Goal: Task Accomplishment & Management: Manage account settings

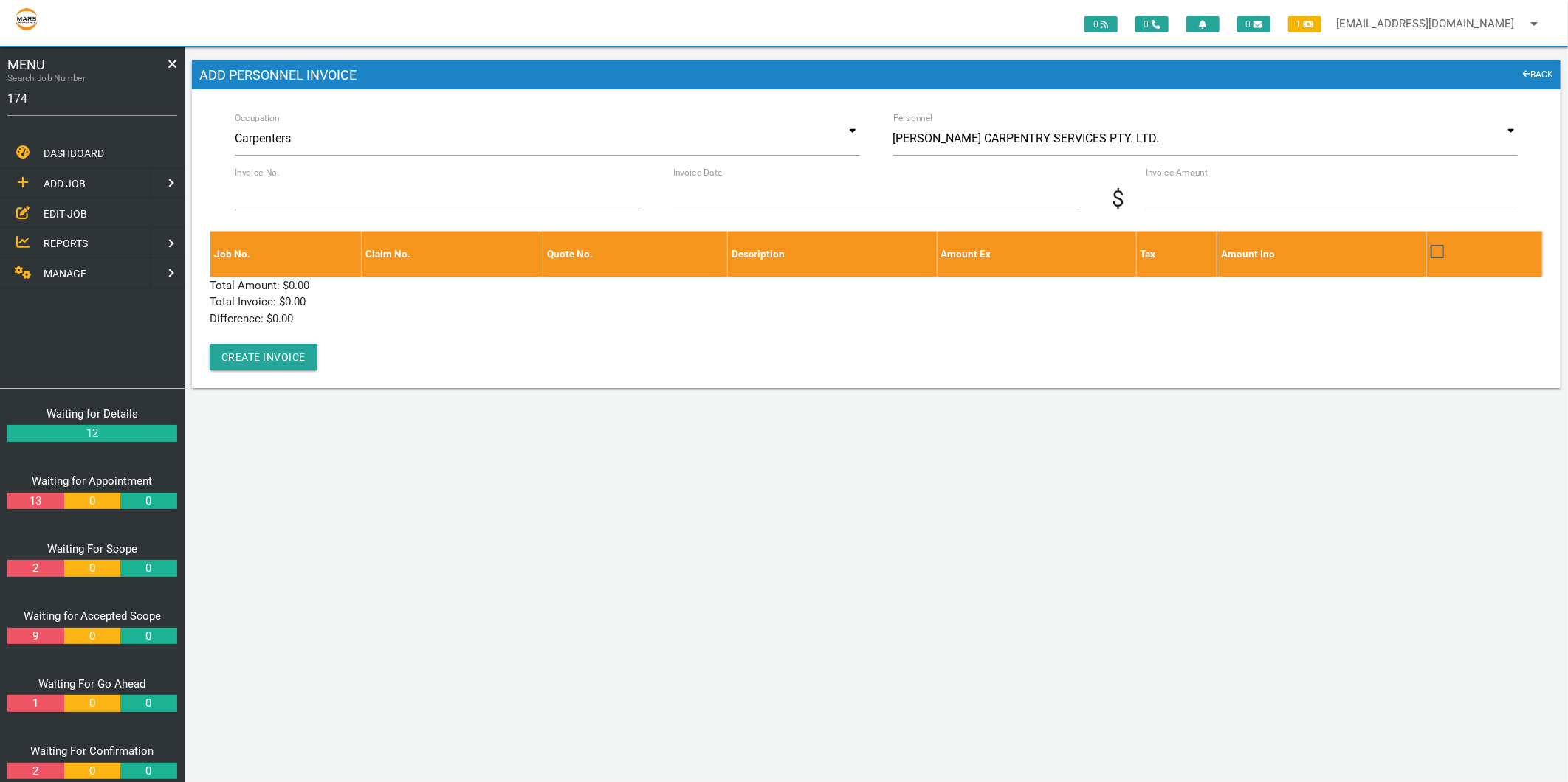
type input "1749"
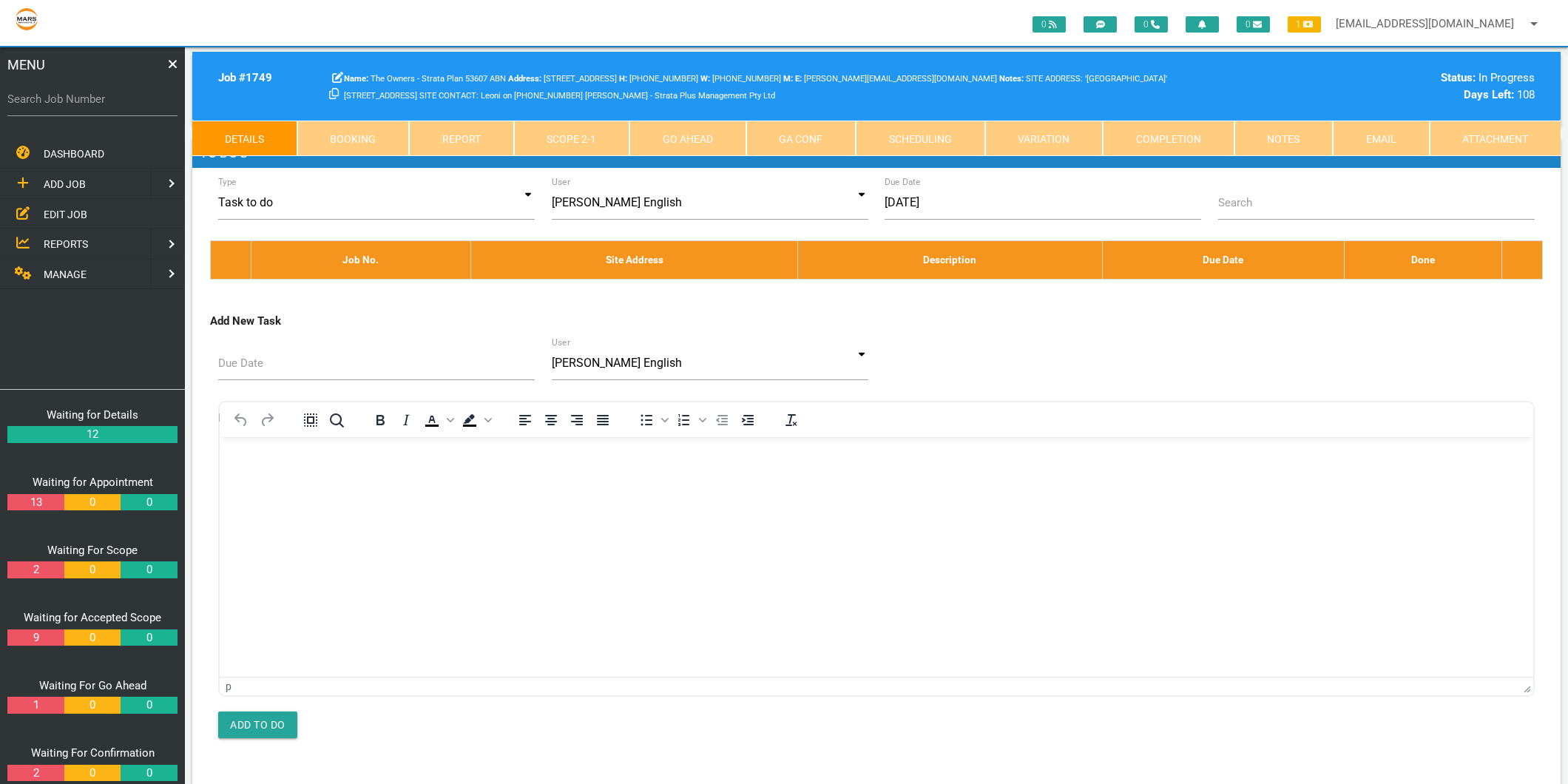
scroll to position [551, 0]
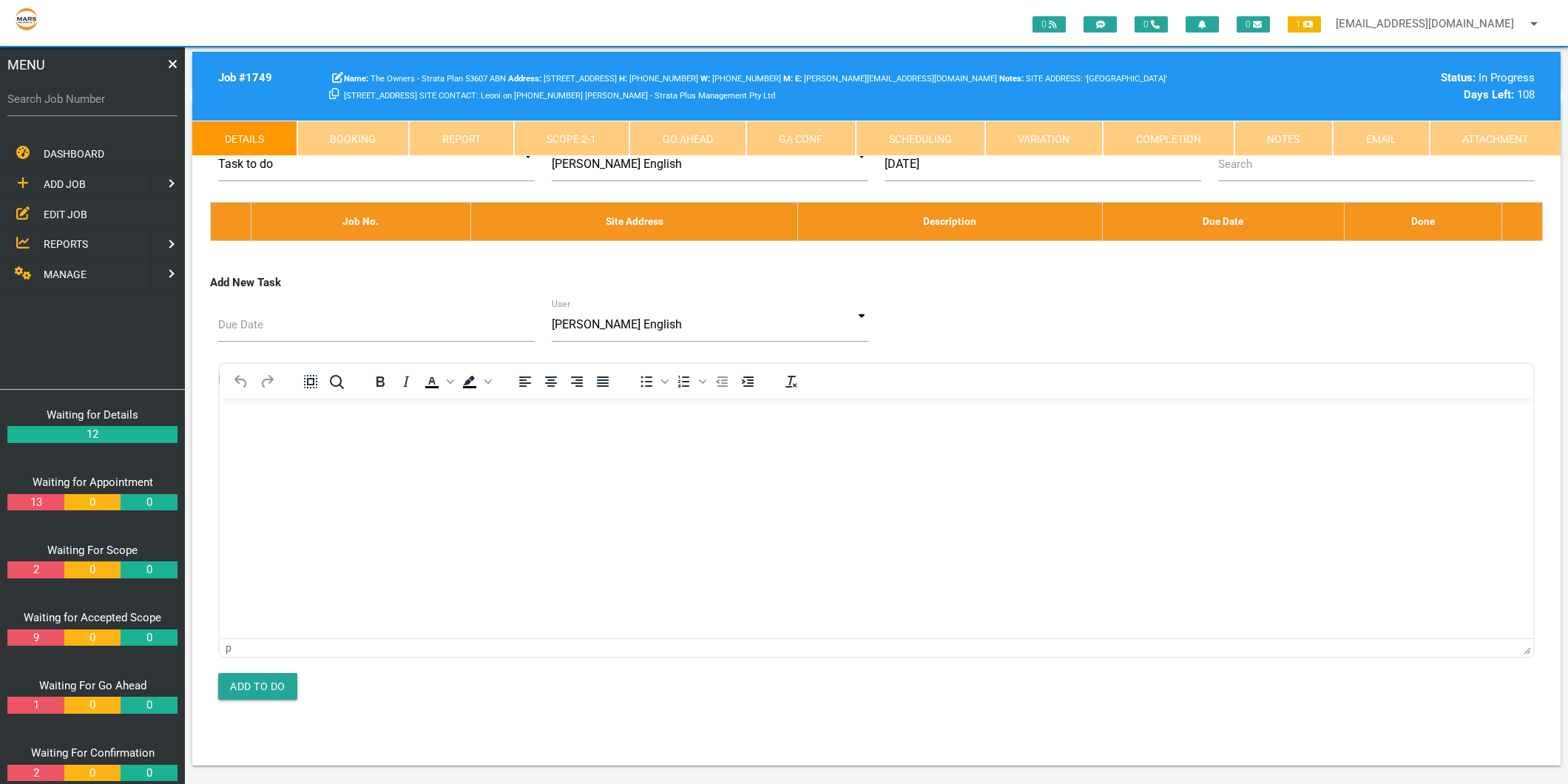
click at [553, 140] on link "Scope 2 - 1" at bounding box center [571, 138] width 116 height 35
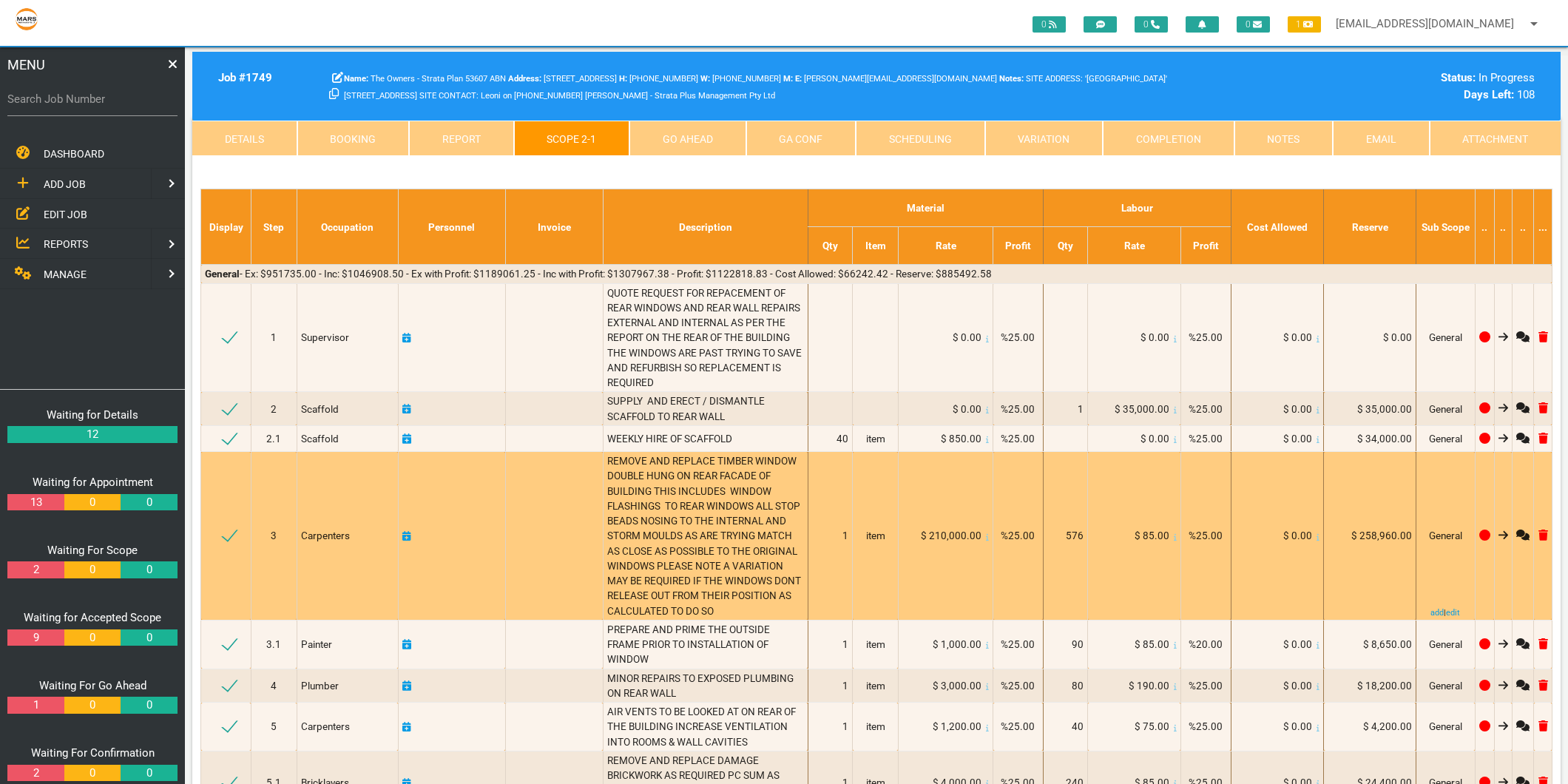
scroll to position [82, 0]
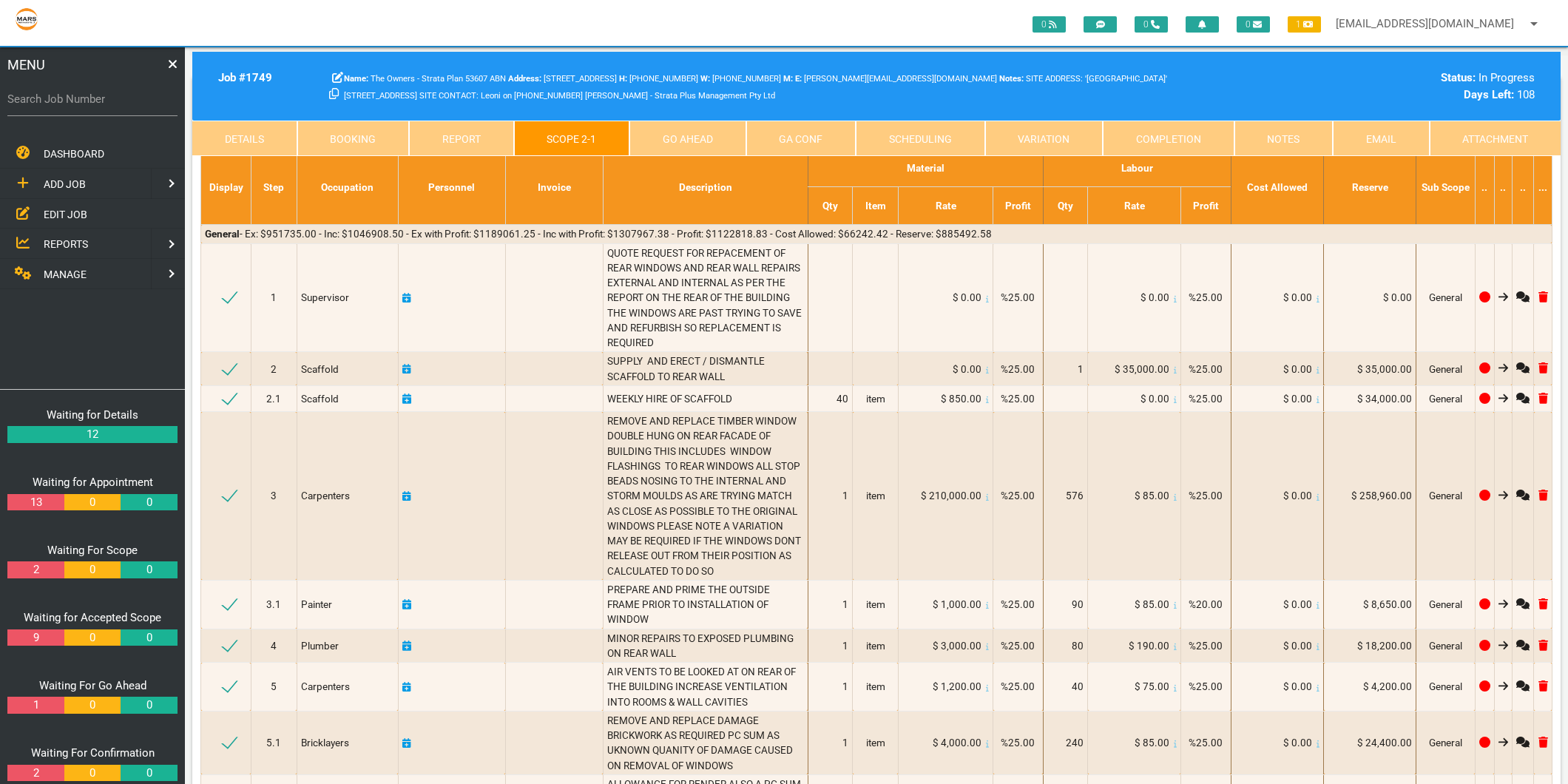
click at [79, 208] on span "EDIT JOB" at bounding box center [65, 214] width 43 height 12
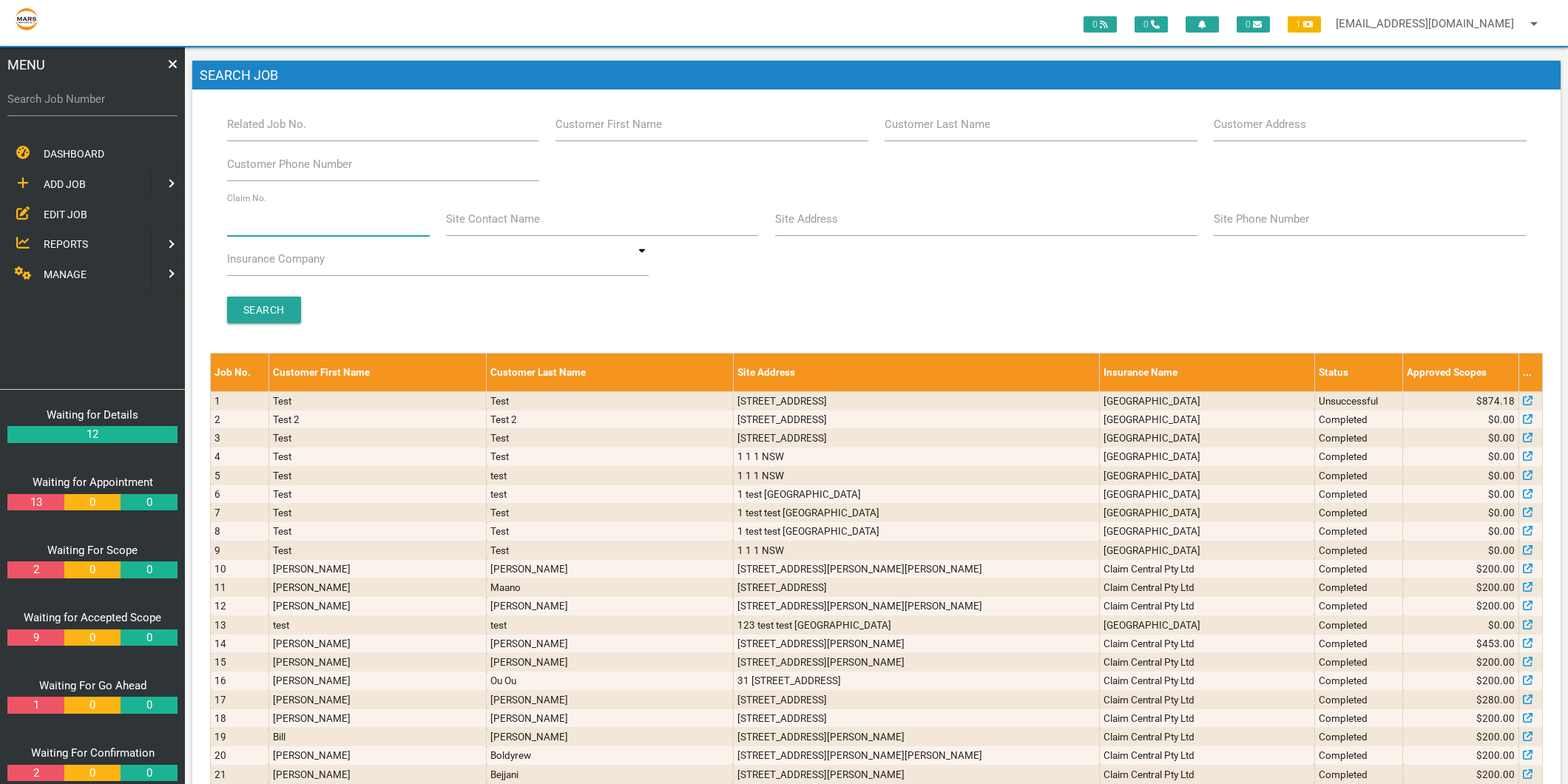
click at [269, 210] on input "Claim No." at bounding box center [328, 219] width 203 height 34
type input "b"
type input "villa 13"
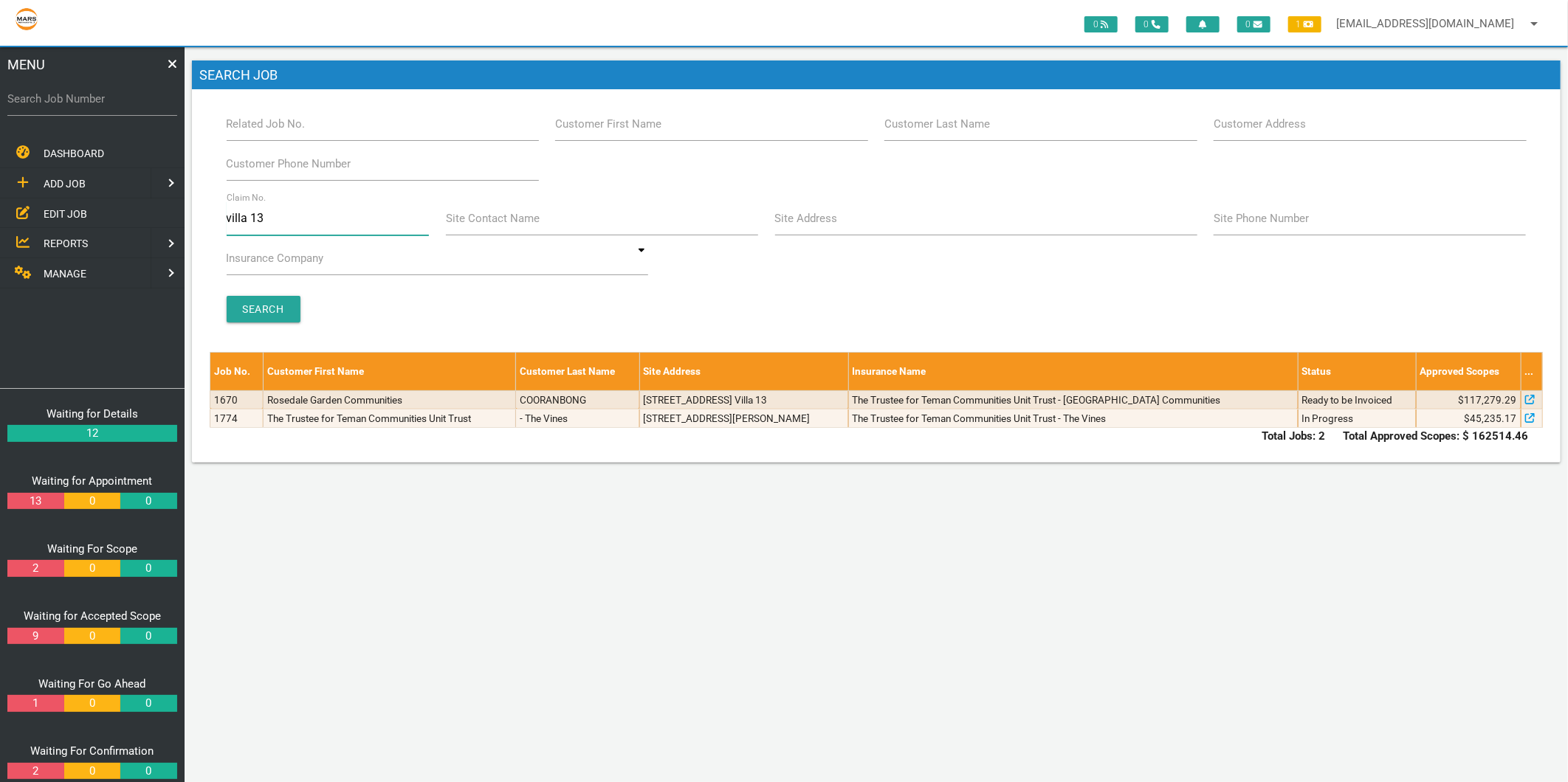
click at [269, 209] on input "villa 13" at bounding box center [328, 218] width 203 height 34
type input "villa 22"
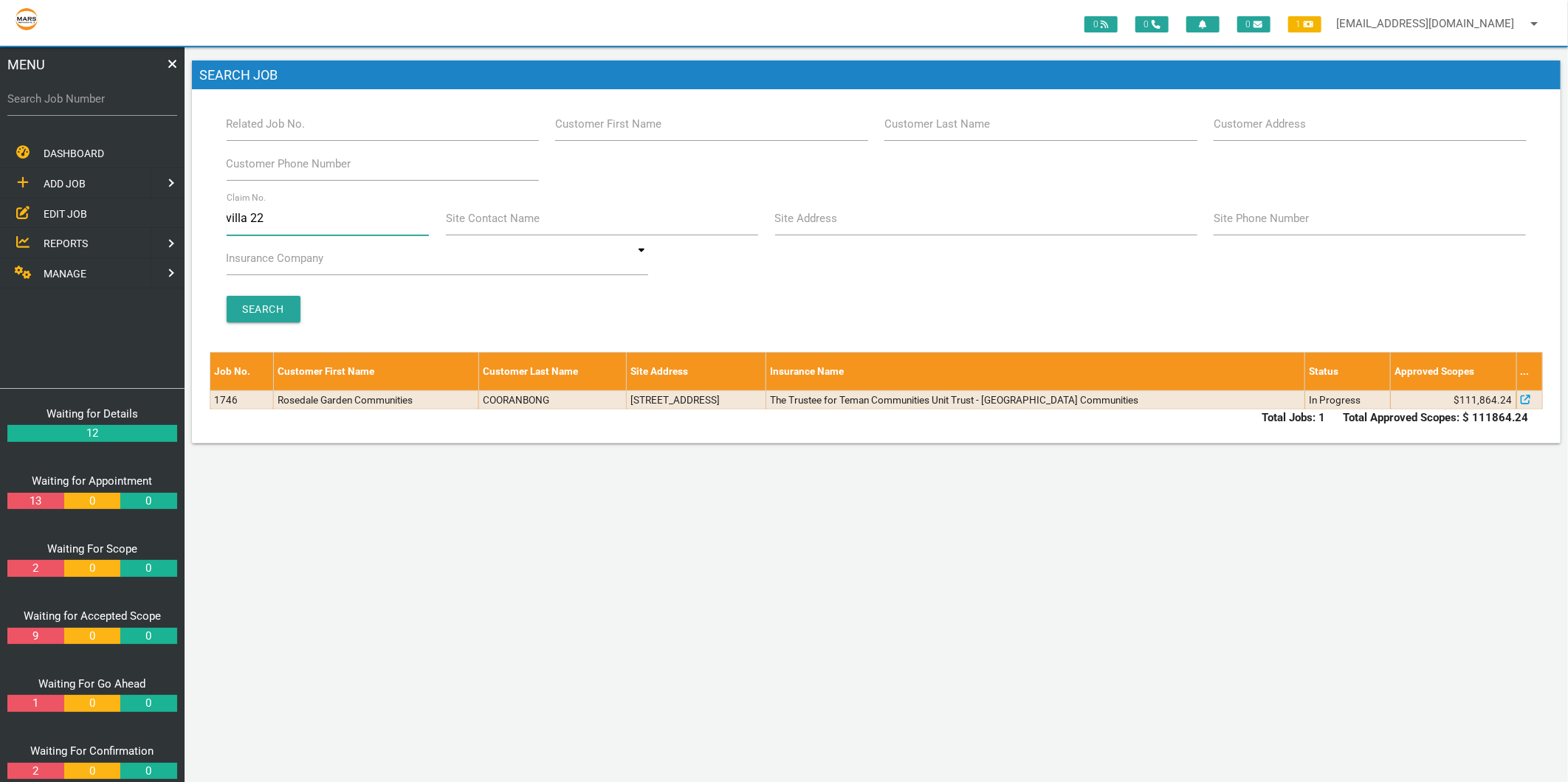
click at [269, 209] on input "villa 22" at bounding box center [328, 218] width 203 height 34
type input "villa 20"
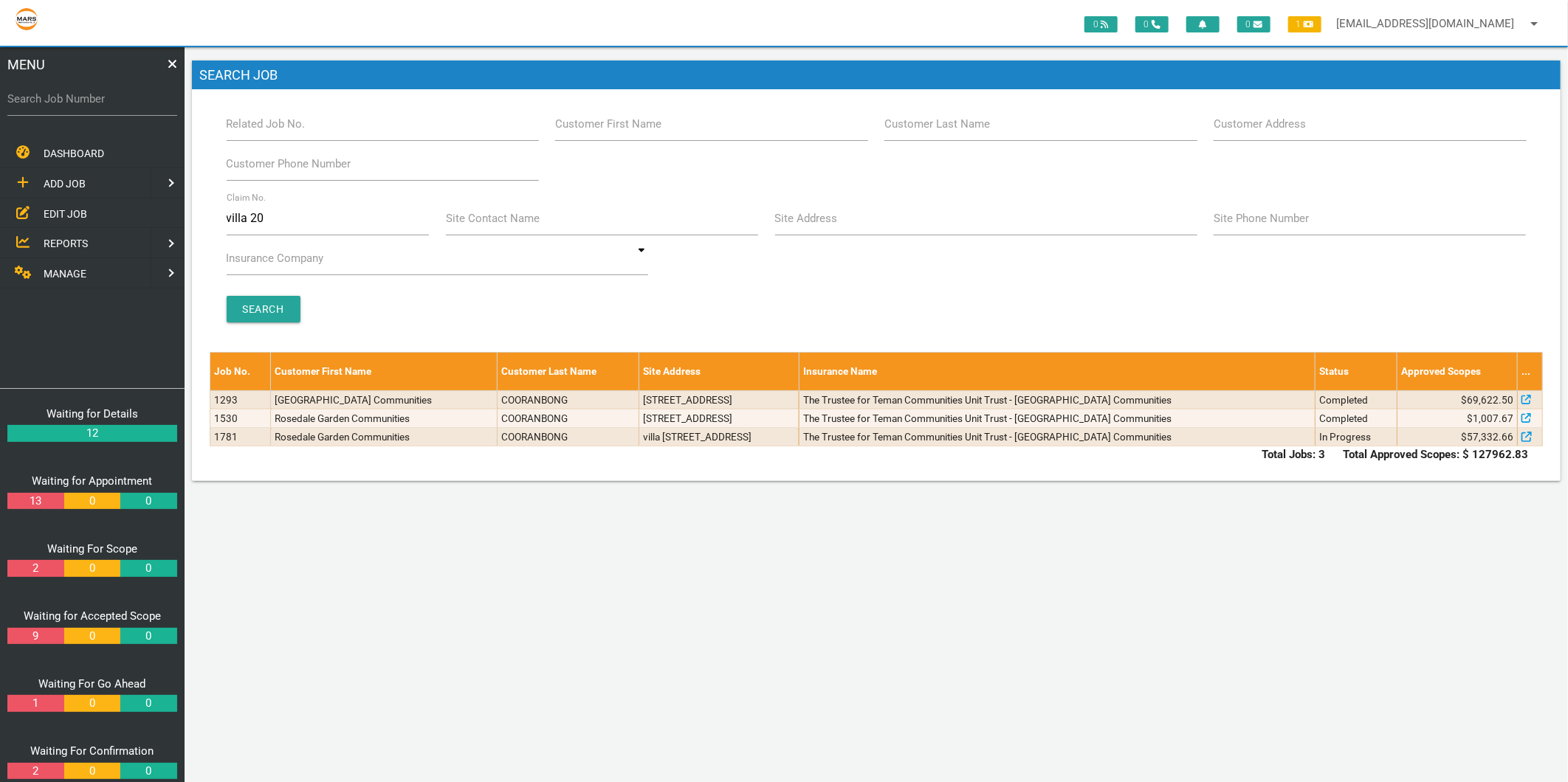
click at [91, 98] on label "Search Job Number" at bounding box center [93, 99] width 170 height 17
click at [91, 98] on input "Search Job Number" at bounding box center [93, 98] width 170 height 34
type input "1749"
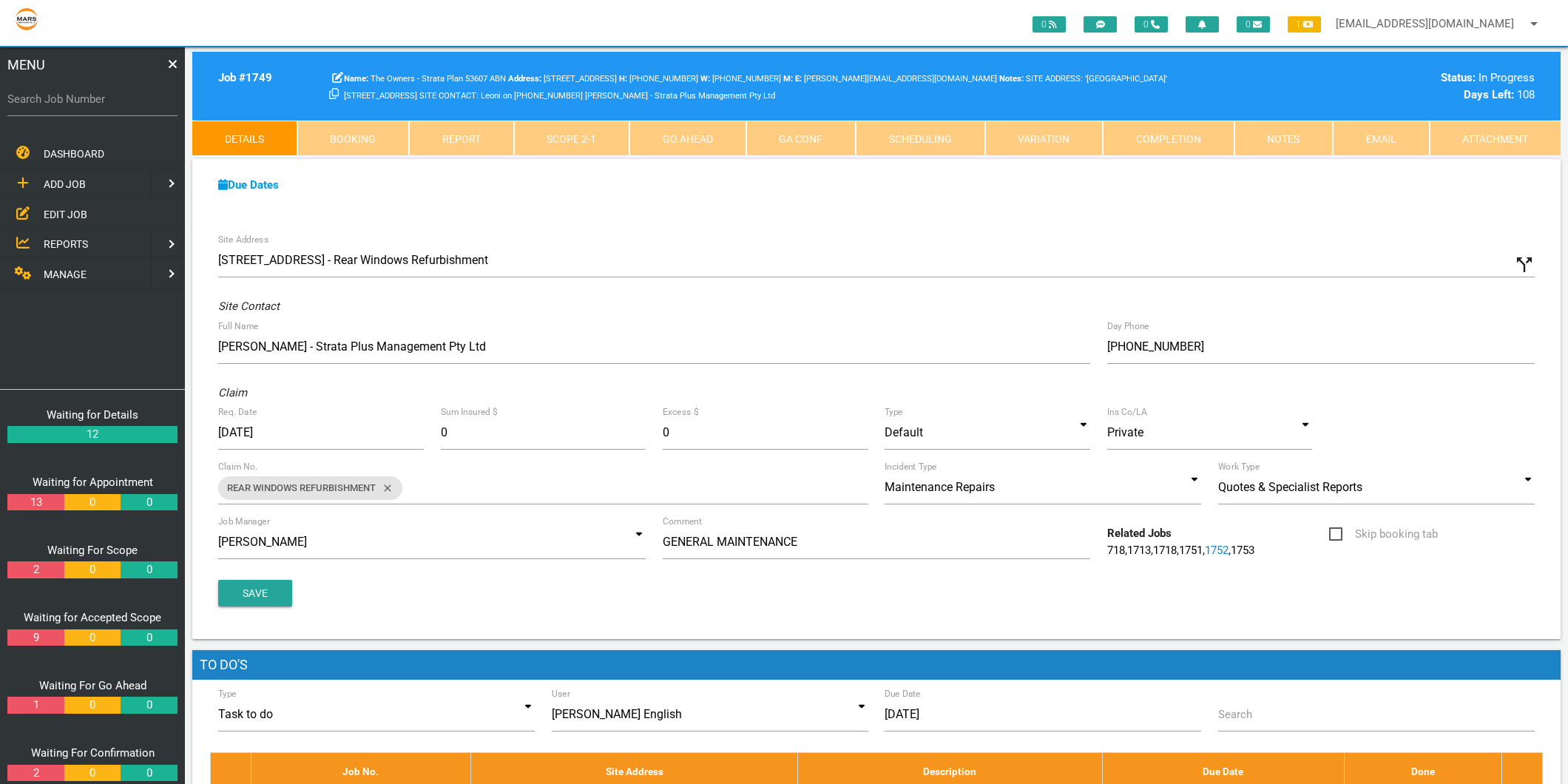
click at [611, 133] on link "Scope 2 - 1" at bounding box center [571, 138] width 116 height 35
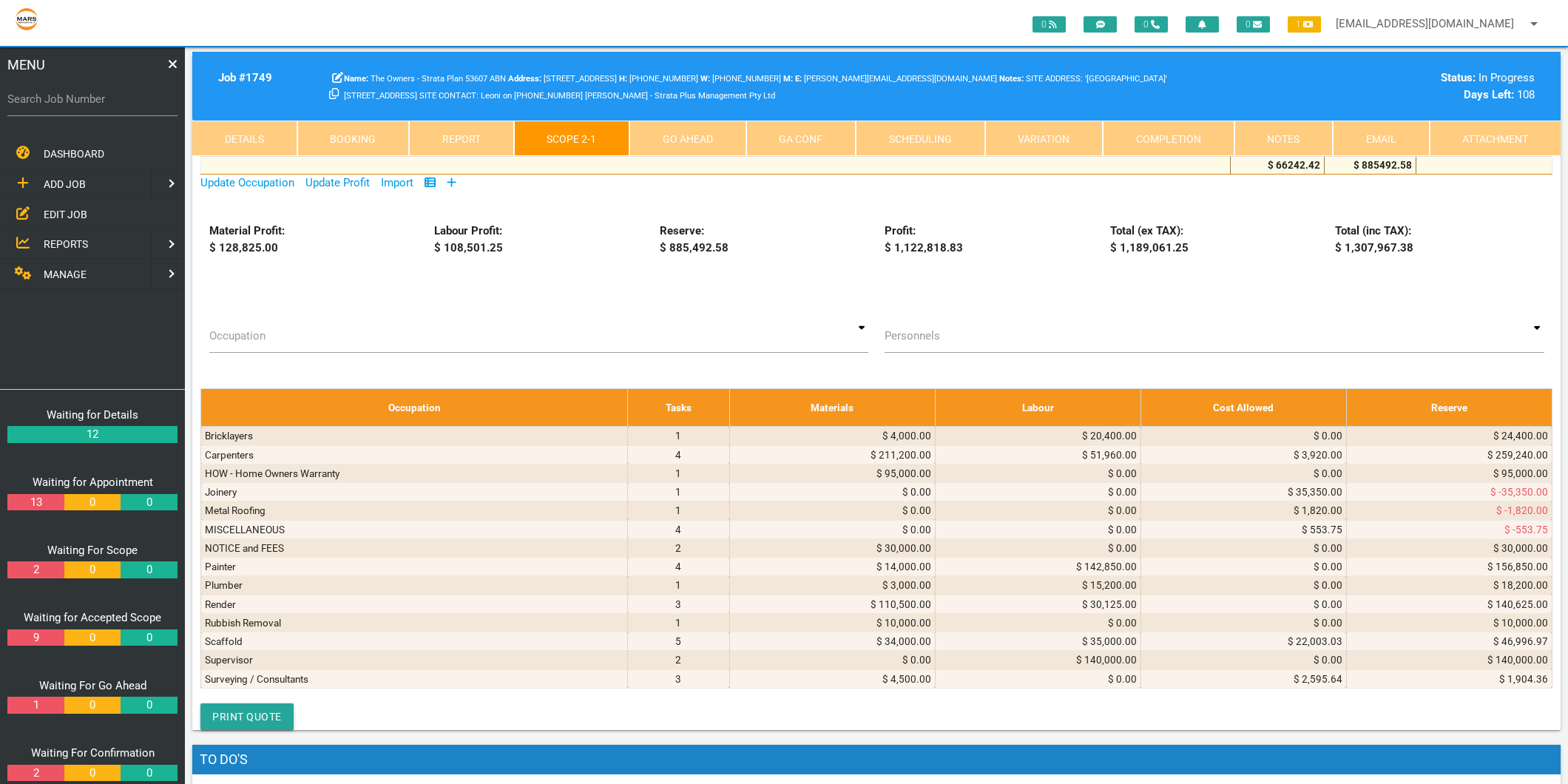
scroll to position [2877, 0]
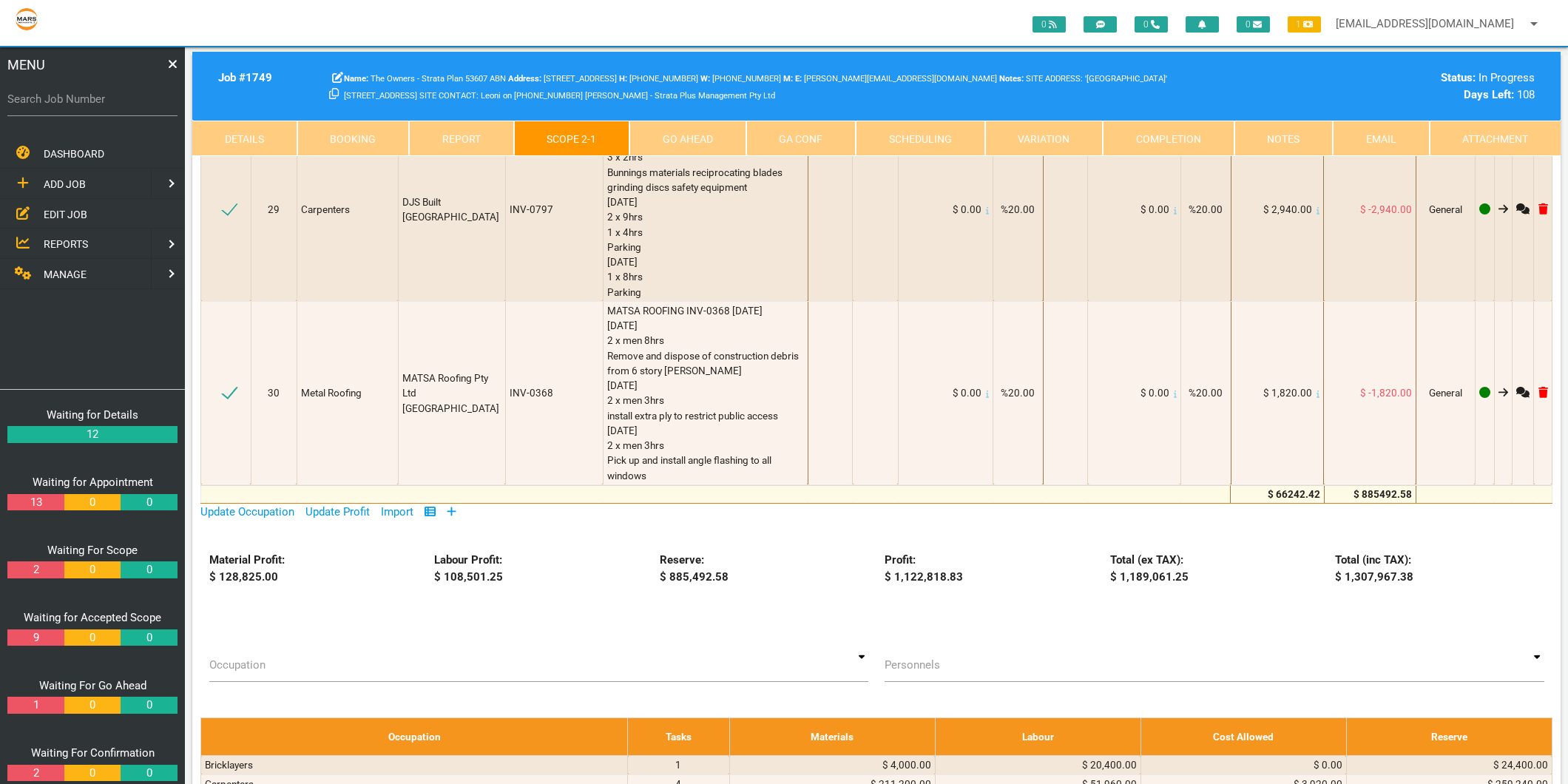
click at [454, 507] on icon at bounding box center [452, 512] width 10 height 11
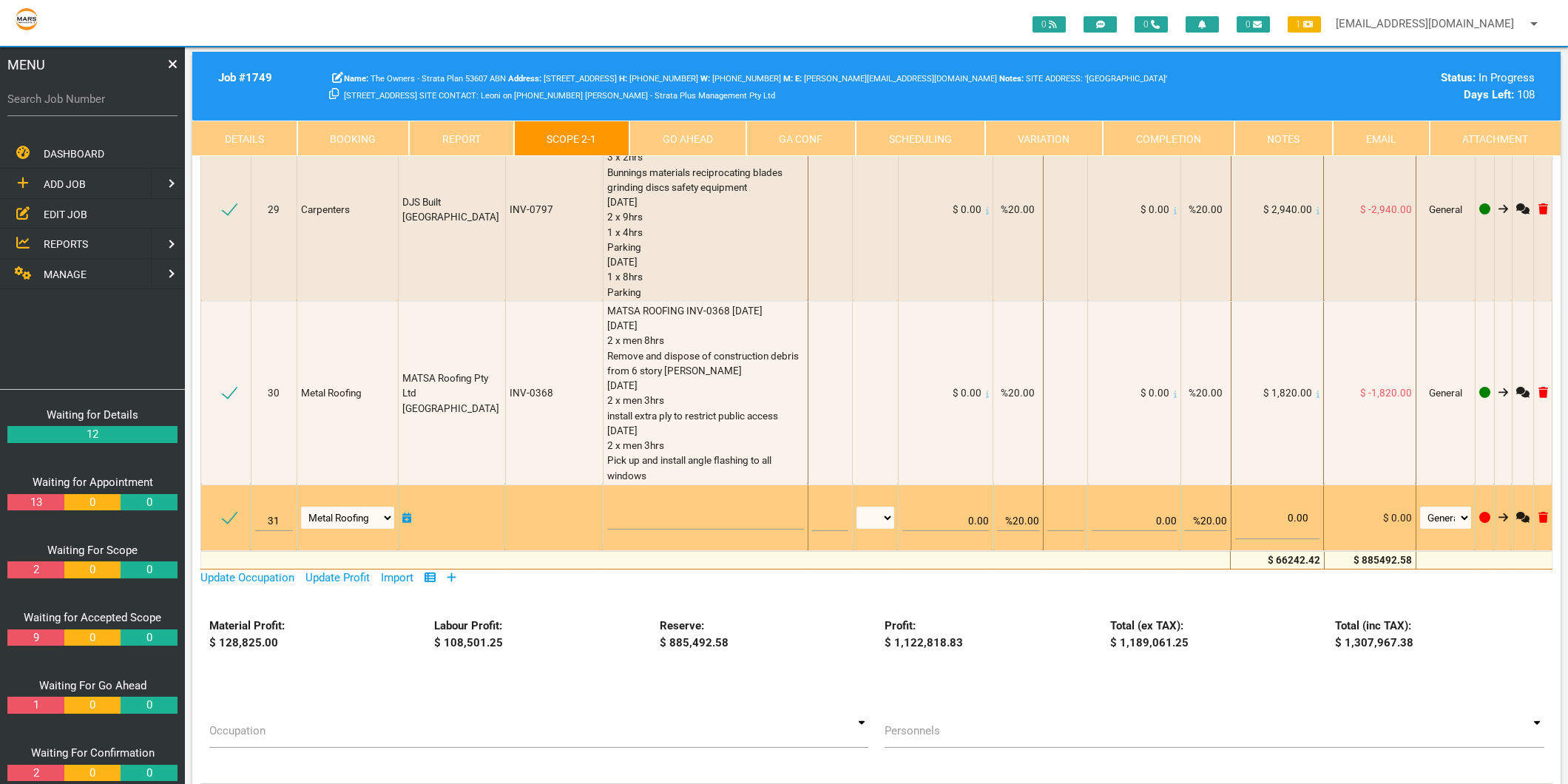
click at [1541, 512] on icon at bounding box center [1544, 517] width 10 height 11
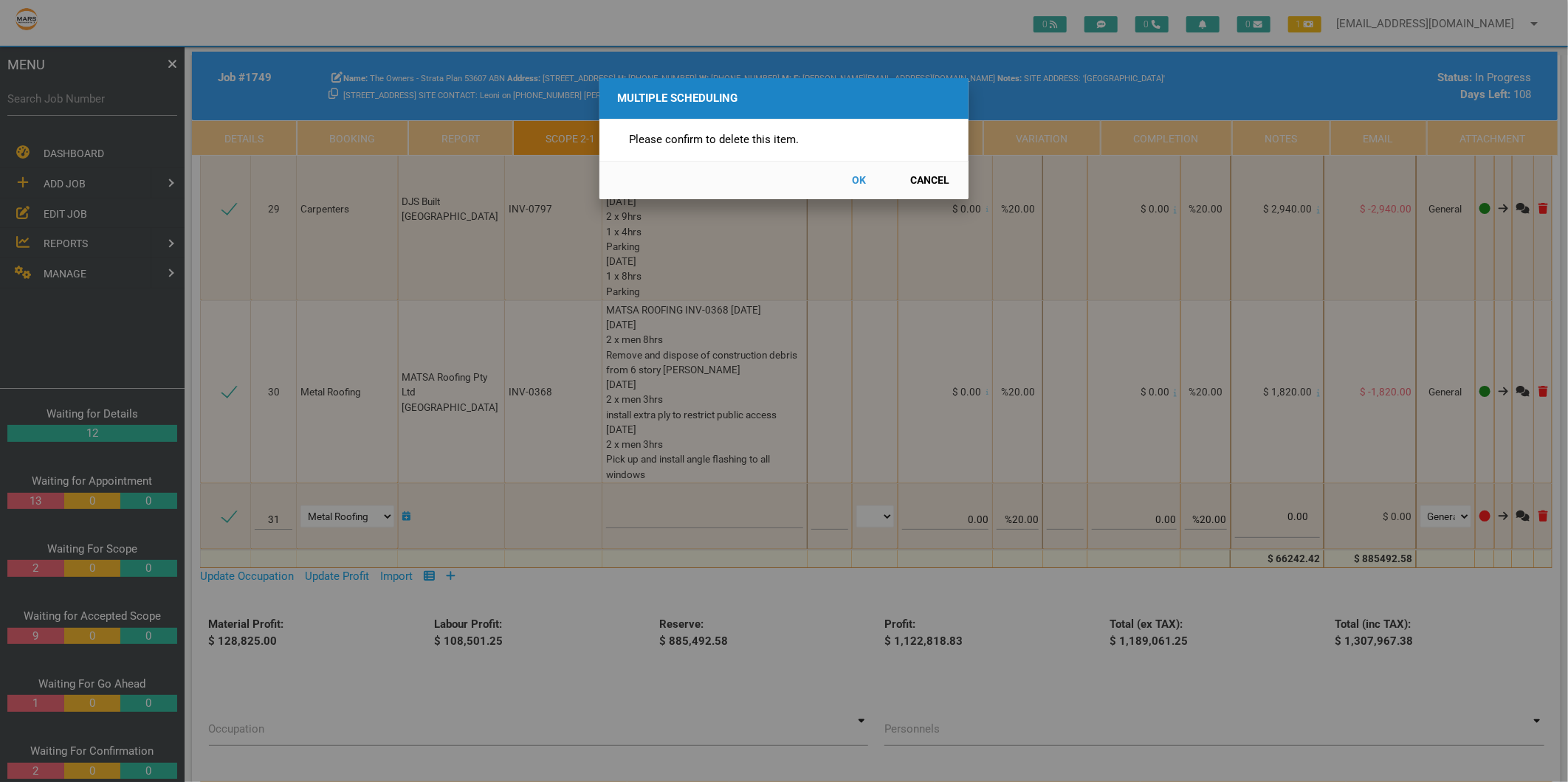
click at [859, 178] on button "OK" at bounding box center [860, 180] width 65 height 26
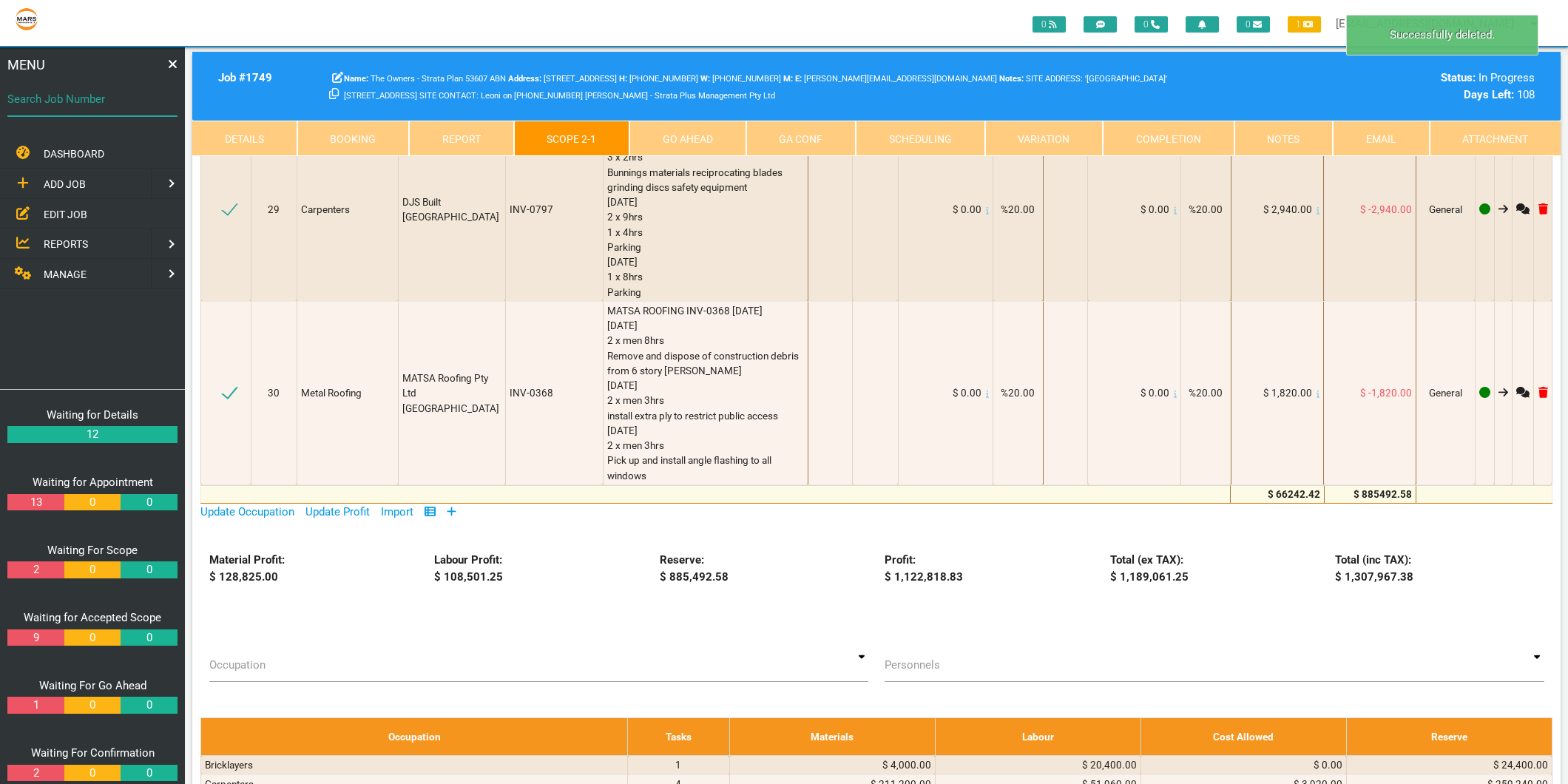
click at [69, 113] on input "Search Job Number" at bounding box center [93, 99] width 170 height 34
type input "1634"
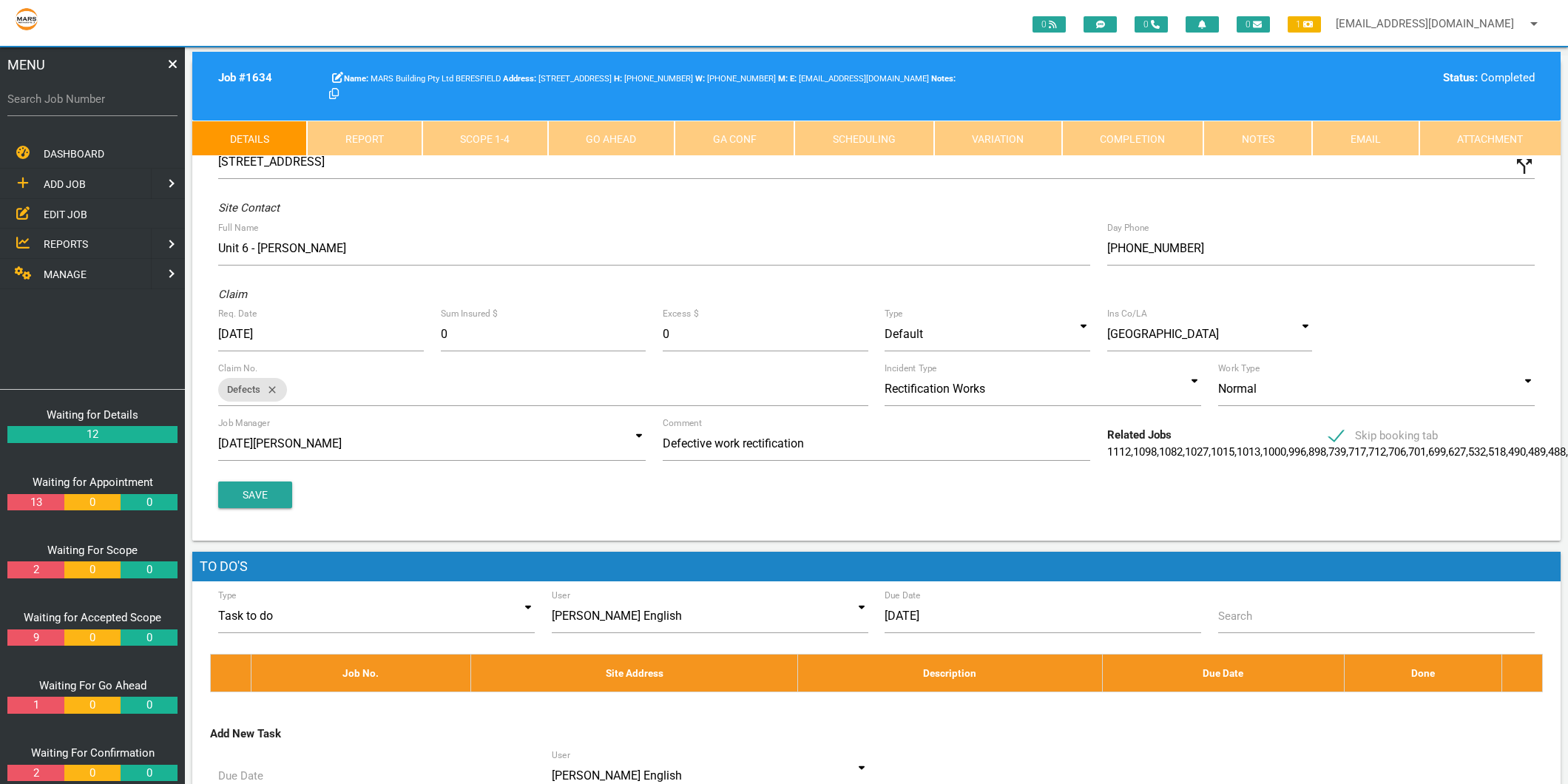
click at [533, 146] on link "Scope 1 - 4" at bounding box center [485, 138] width 126 height 35
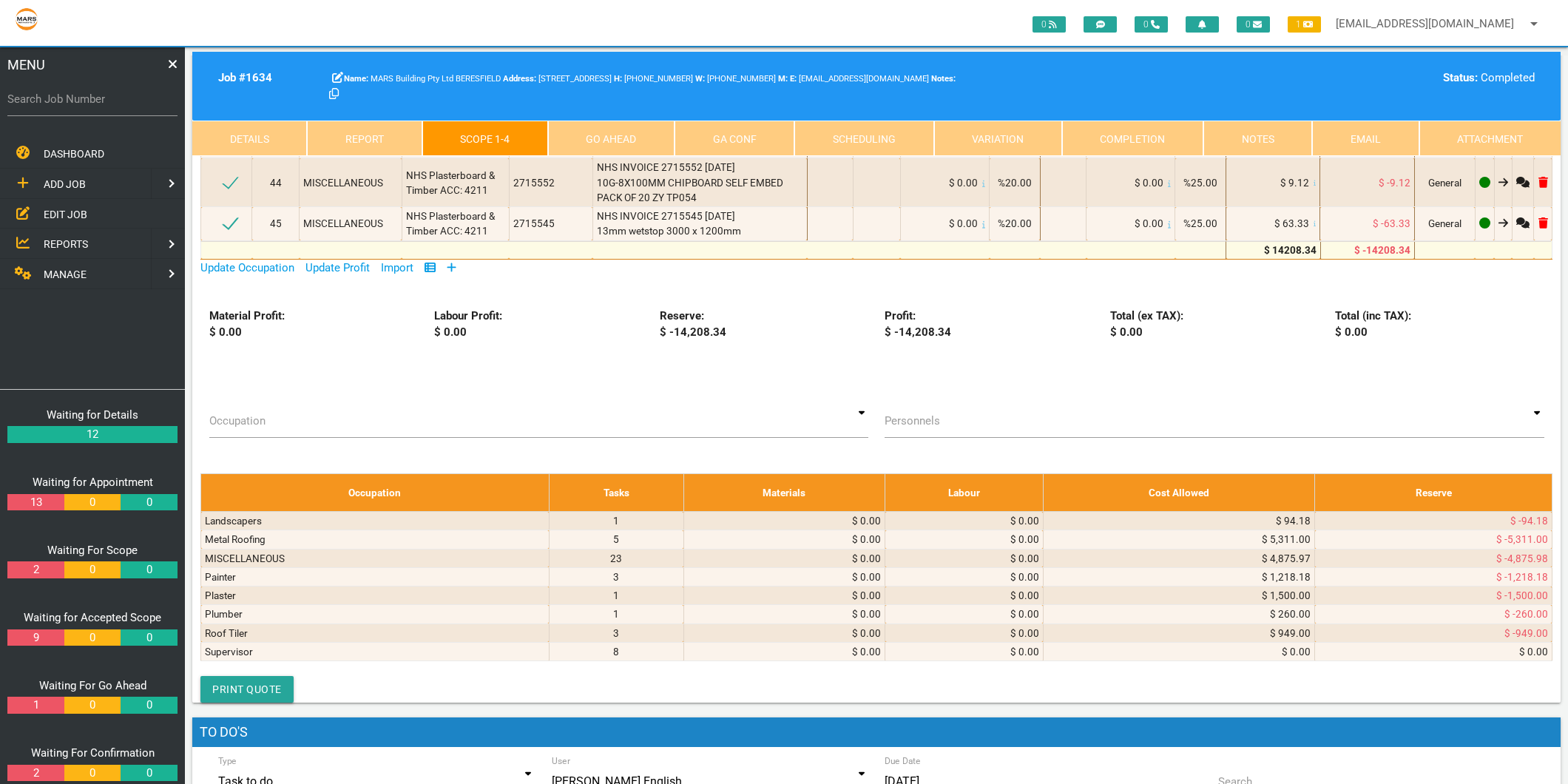
scroll to position [3700, 0]
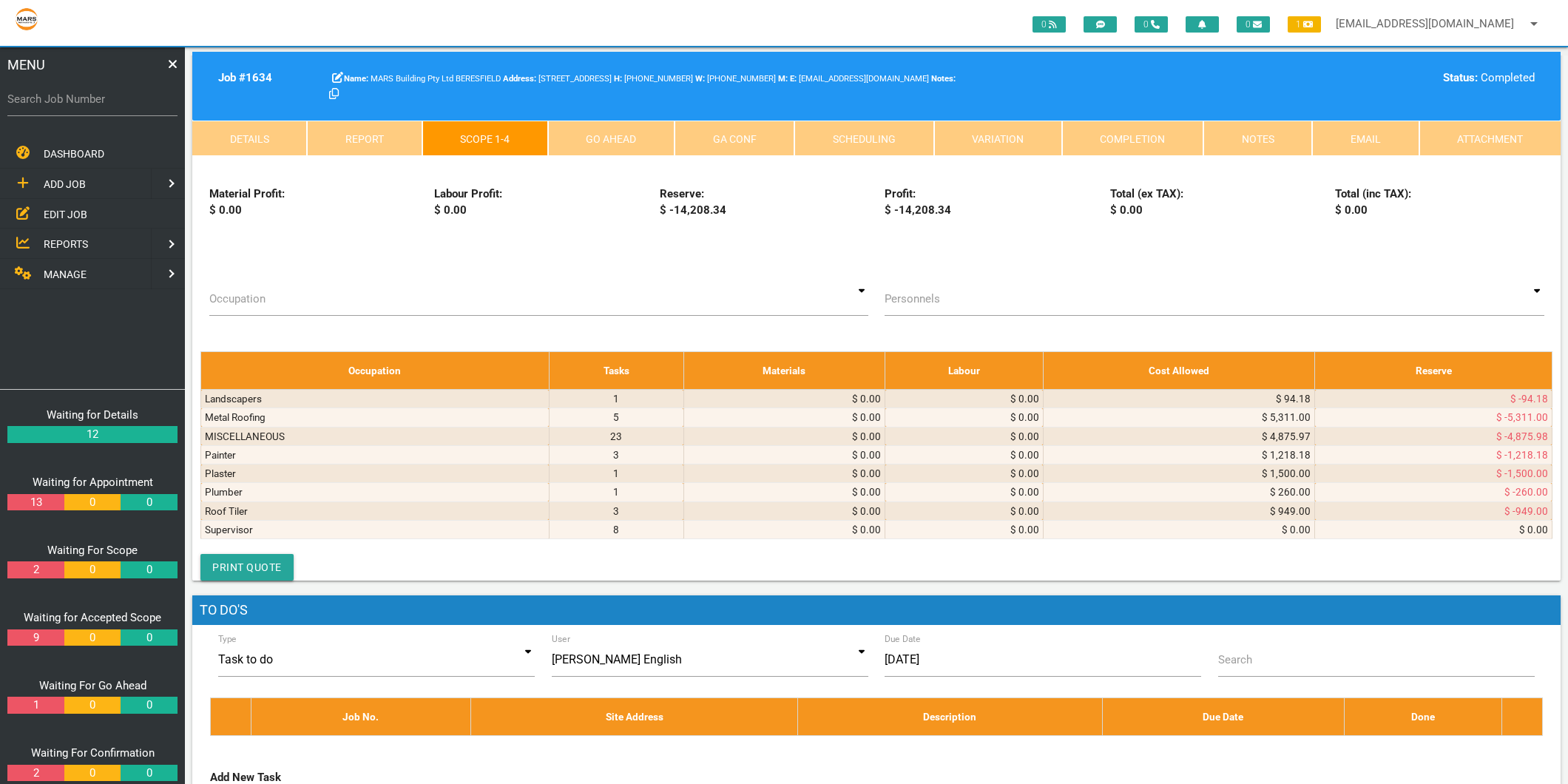
click at [455, 151] on icon at bounding box center [452, 145] width 10 height 11
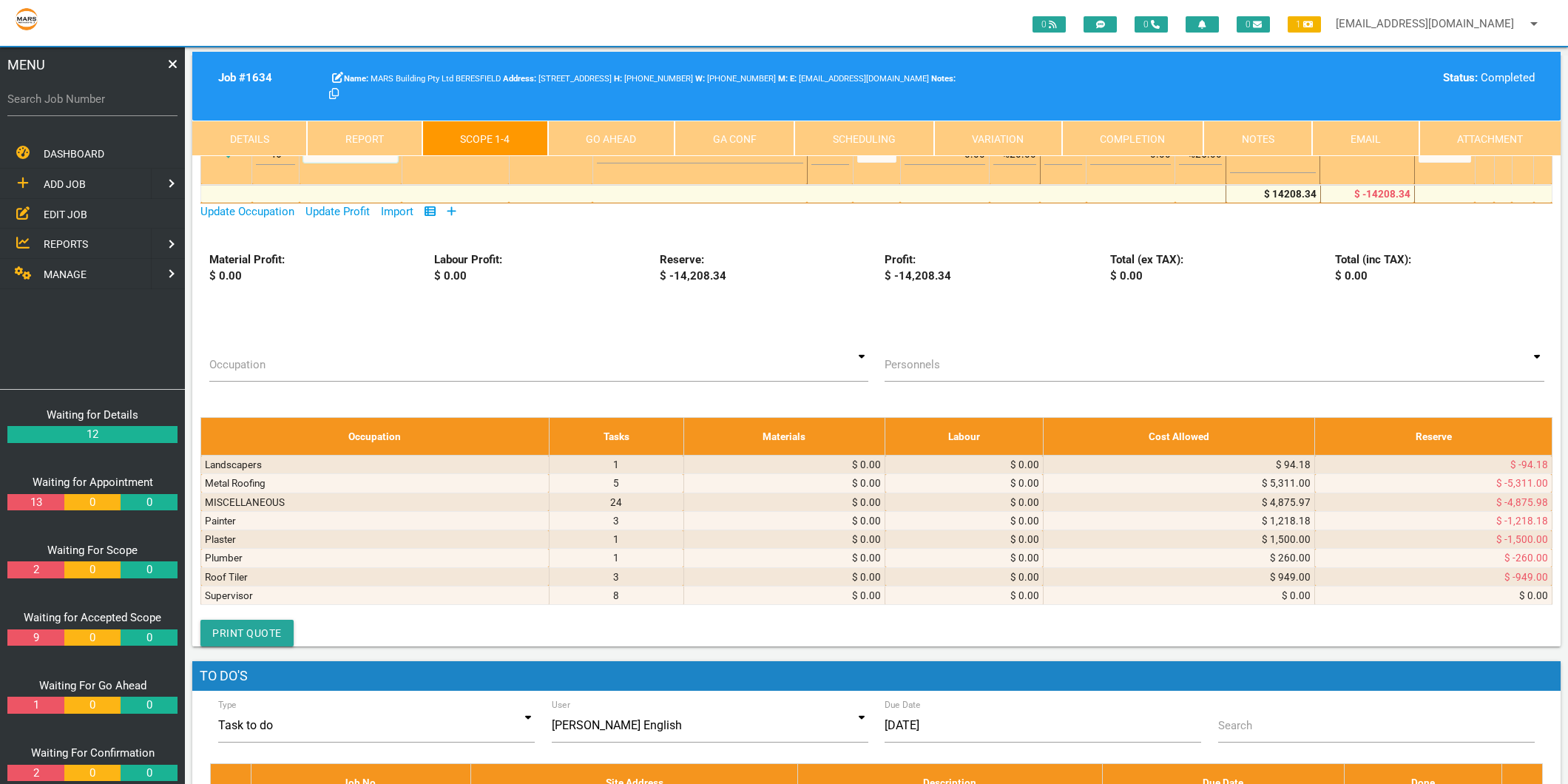
click at [381, 163] on select "Air Conditioning Asbestos Removal Awnings Blinds Bricklayers Building Inspectio…" at bounding box center [350, 151] width 94 height 23
select select "Metal Roofing"
click at [305, 163] on select "Air Conditioning Asbestos Removal Awnings Blinds Bricklayers Building Inspectio…" at bounding box center [350, 151] width 94 height 23
click at [596, 164] on textarea at bounding box center [699, 147] width 206 height 33
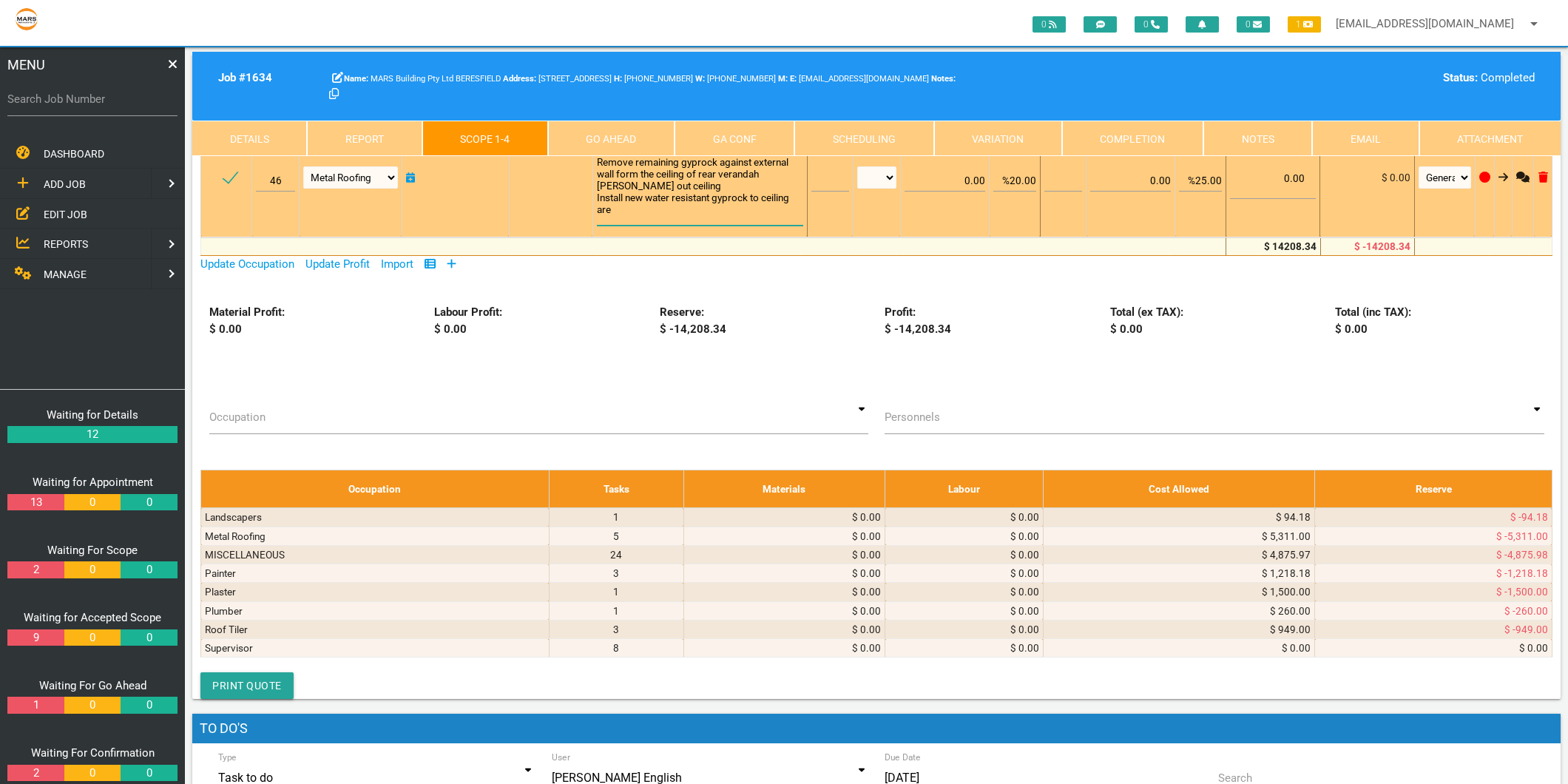
scroll to position [1, 0]
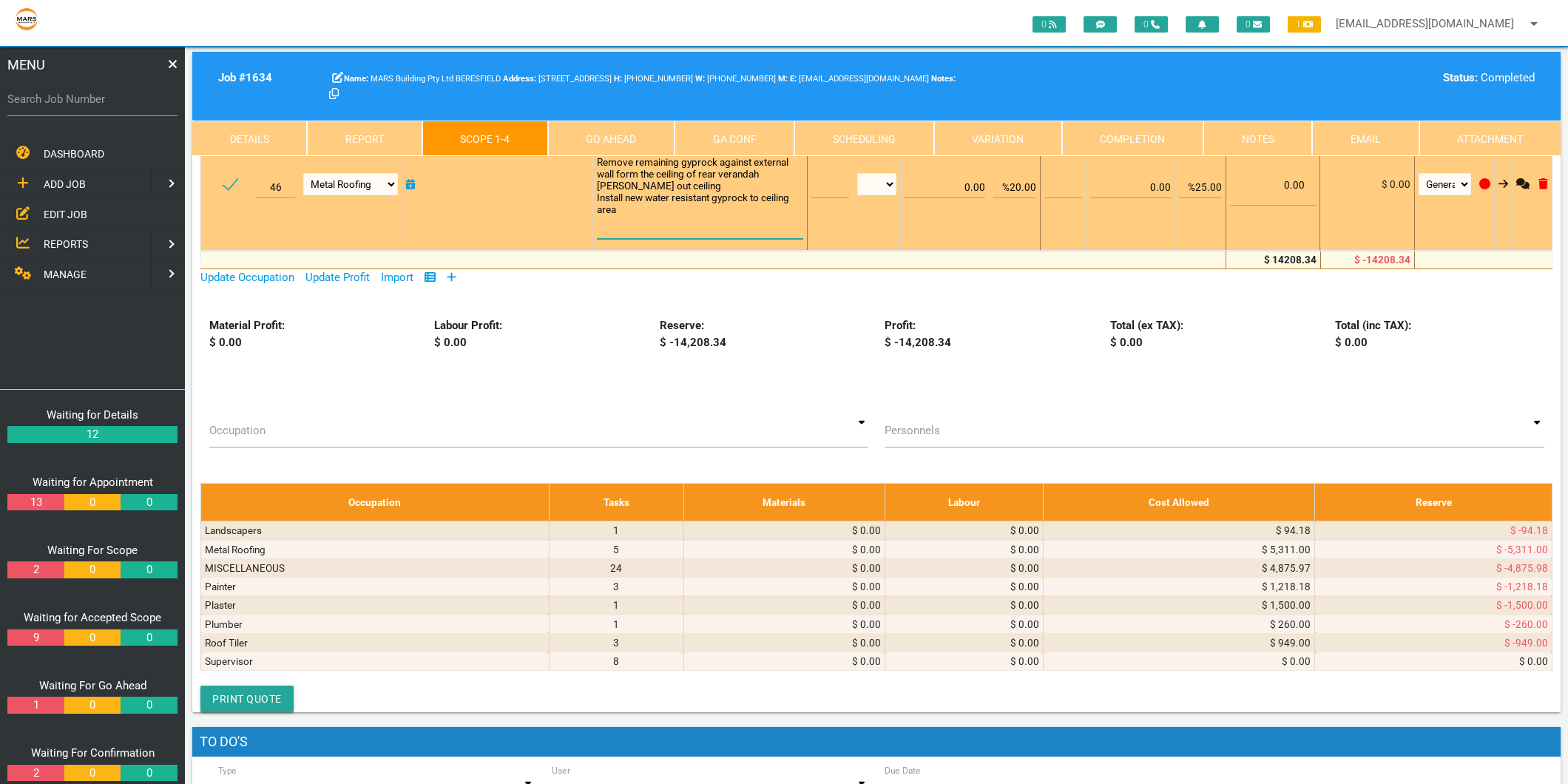
type textarea "MATSA ROOFING PTY LTD INV-0363 [DATE] [DATE] 1 x man 4hrs Pick up gyprock Remov…"
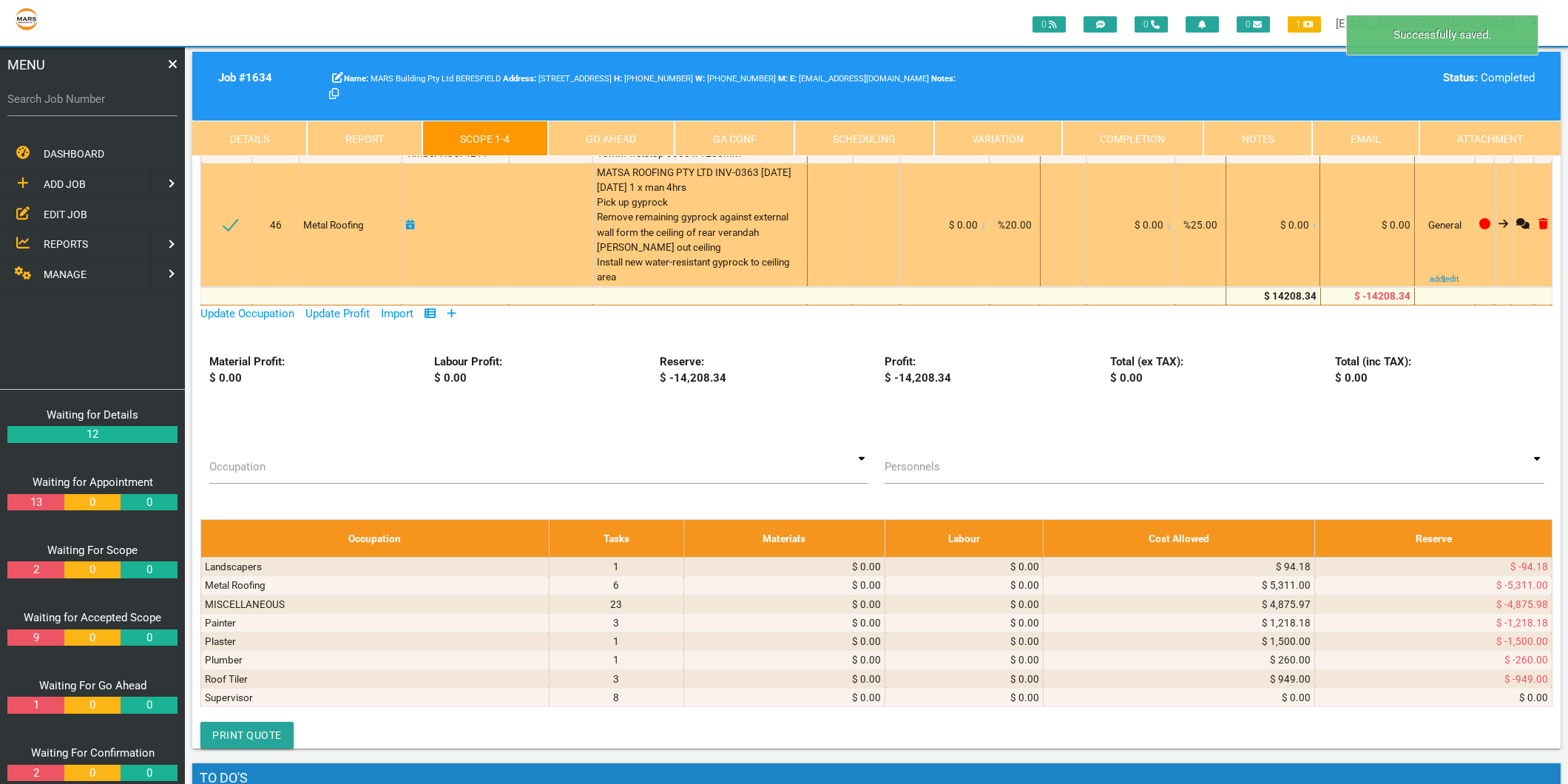
scroll to position [3617, 0]
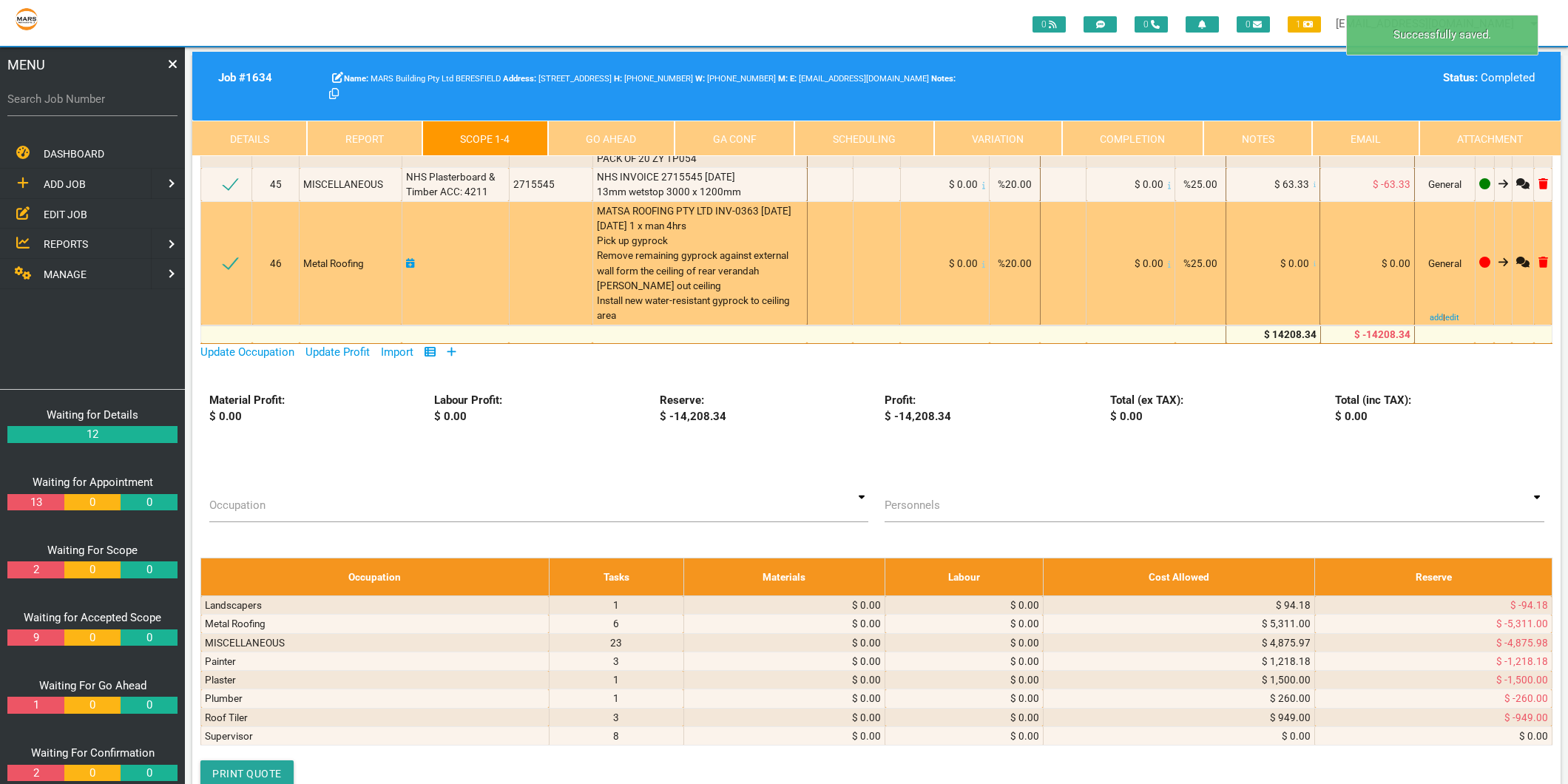
click at [1313, 267] on icon at bounding box center [1315, 264] width 3 height 8
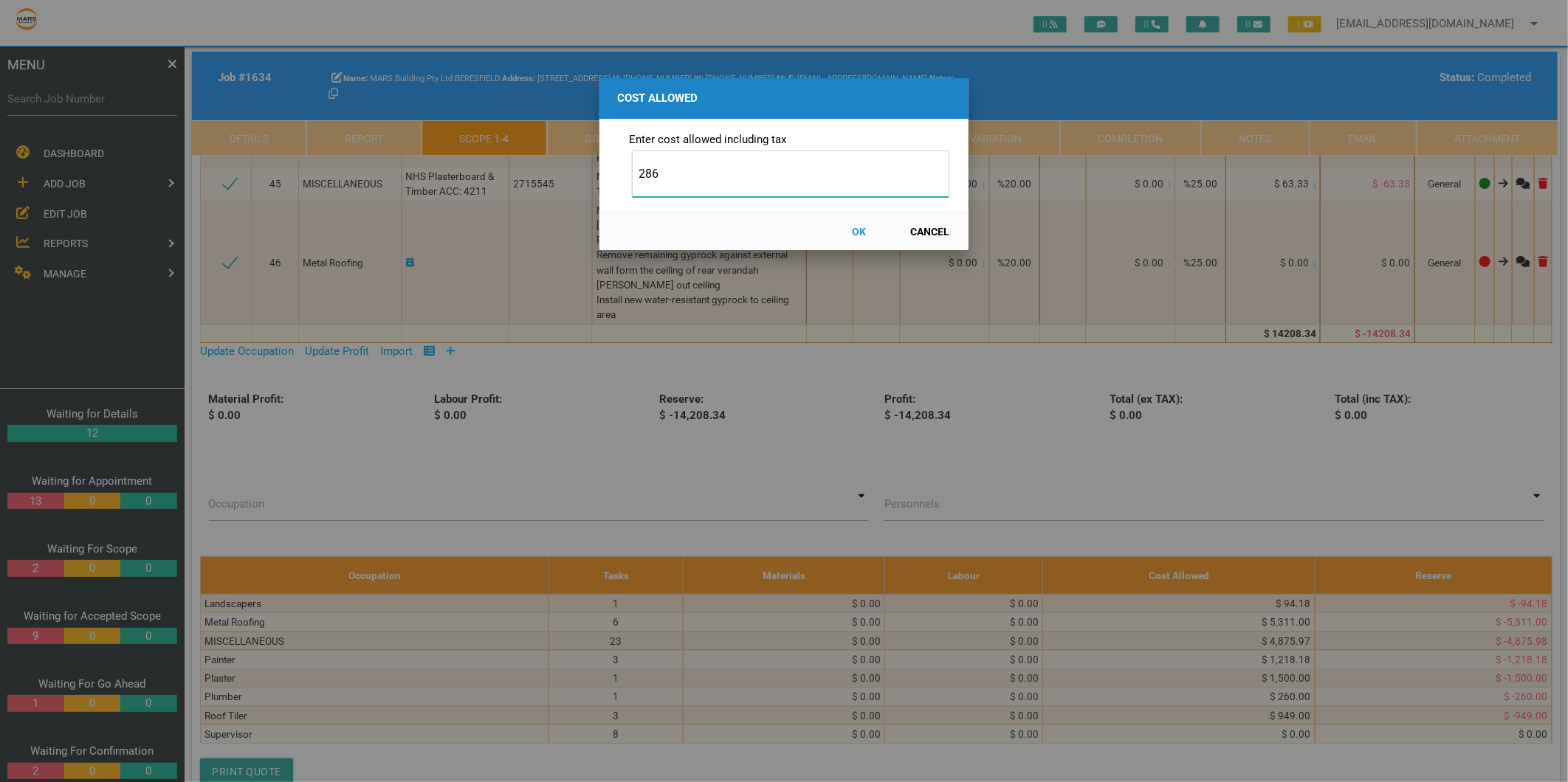
type input "286"
click at [852, 228] on button "OK" at bounding box center [860, 231] width 65 height 26
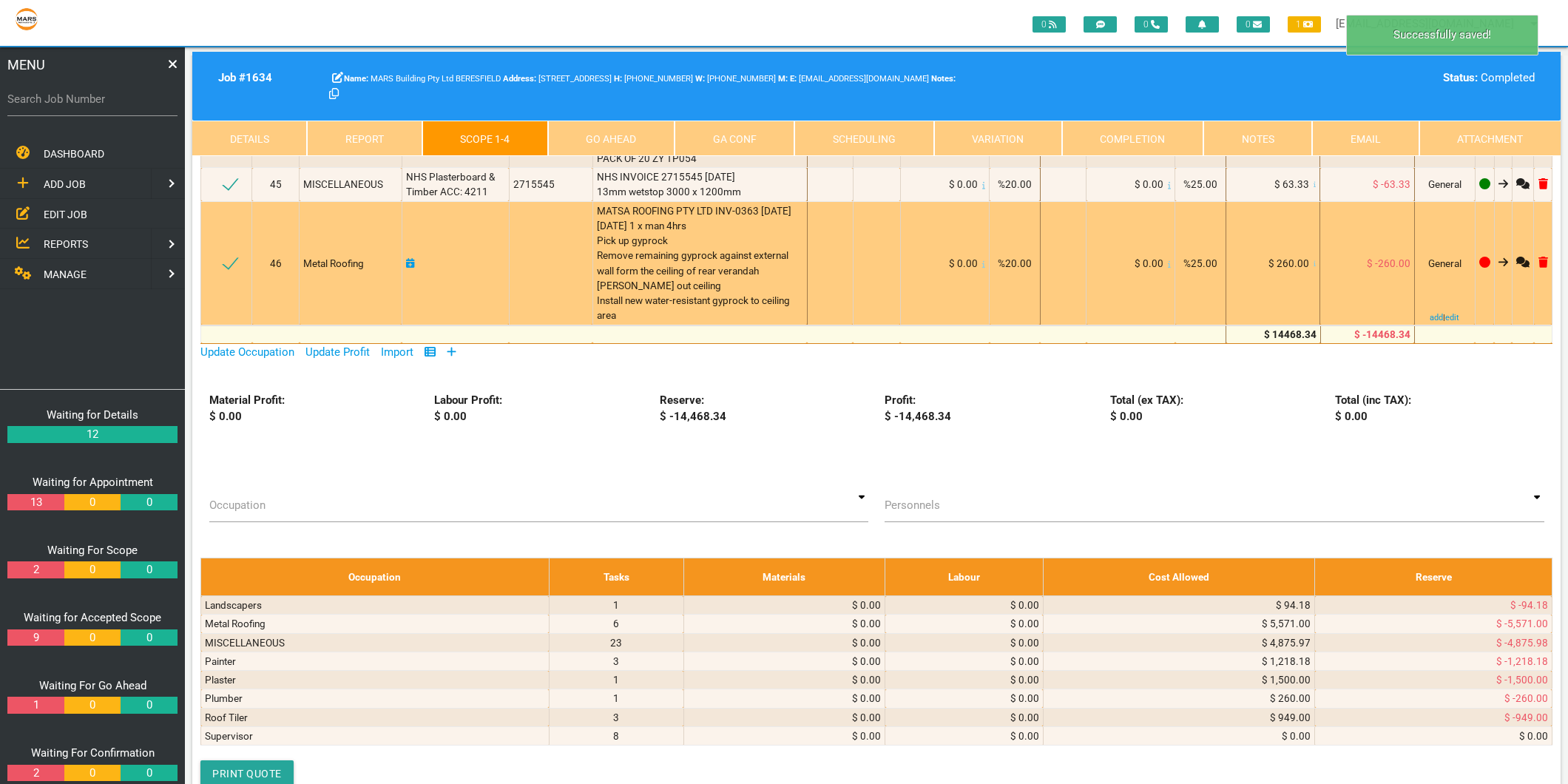
click at [408, 268] on icon at bounding box center [410, 263] width 9 height 10
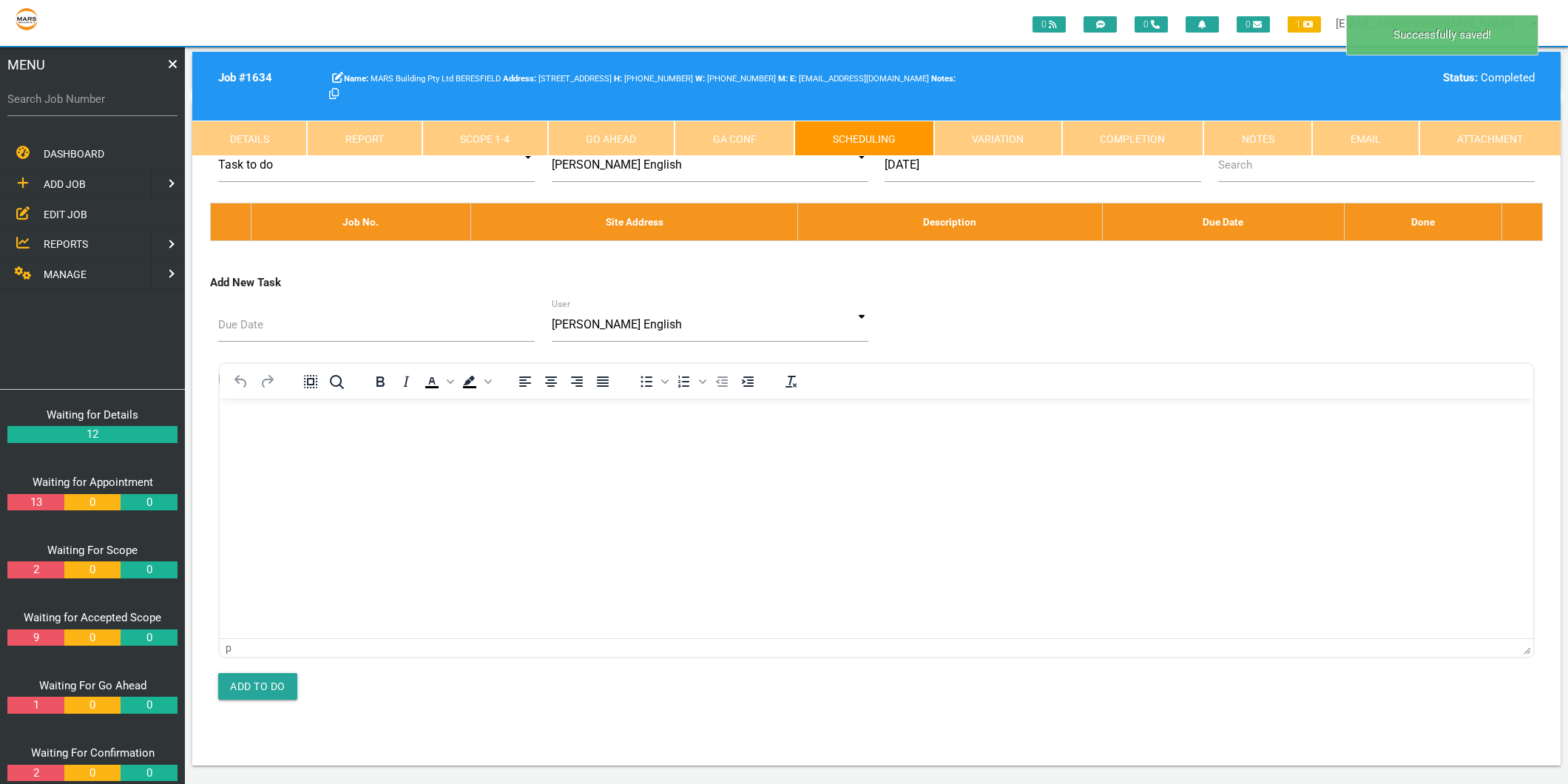
scroll to position [0, 0]
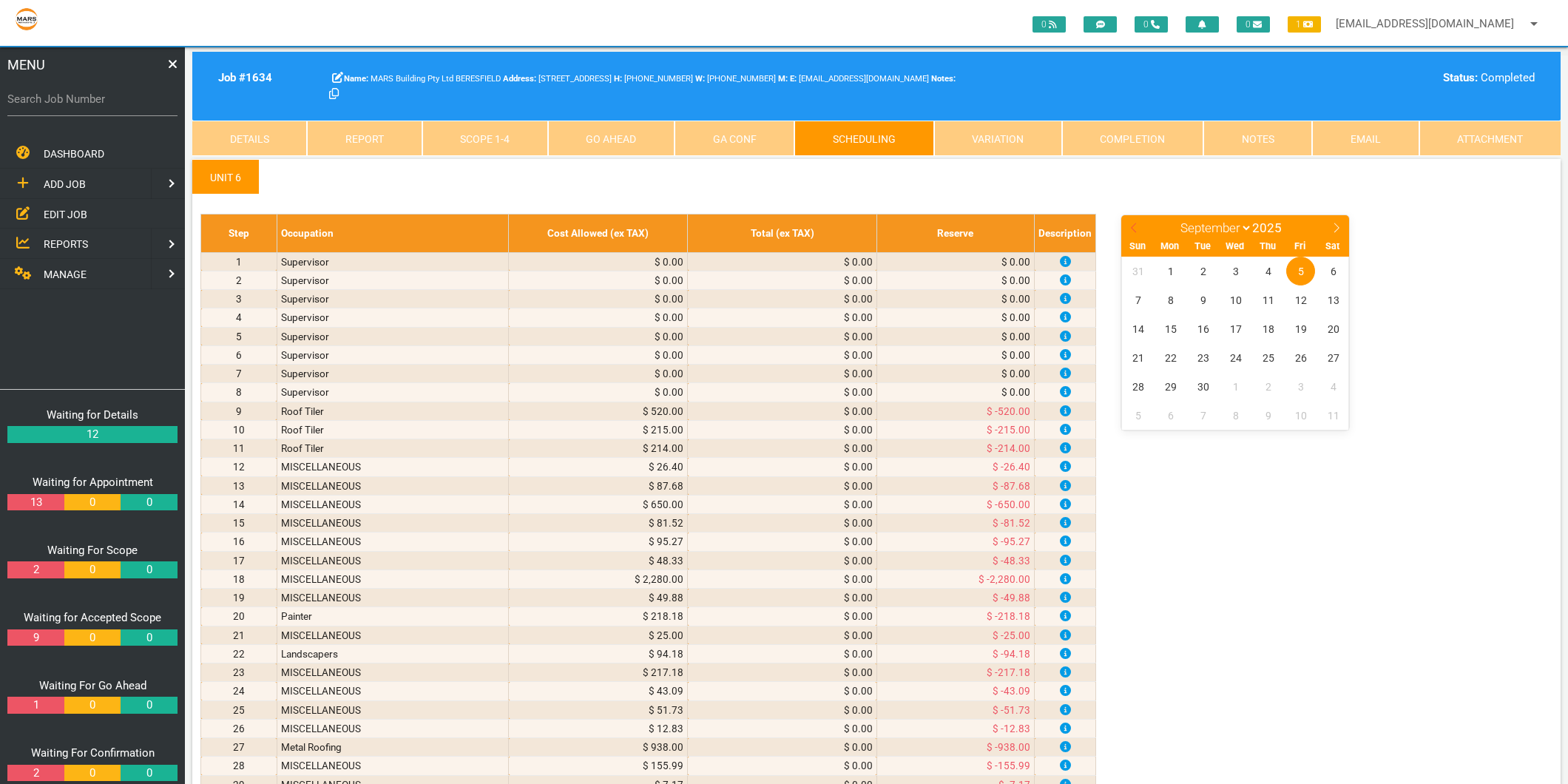
click at [1130, 225] on icon at bounding box center [1134, 227] width 10 height 10
select select "7"
click at [1266, 387] on span "28" at bounding box center [1268, 386] width 29 height 29
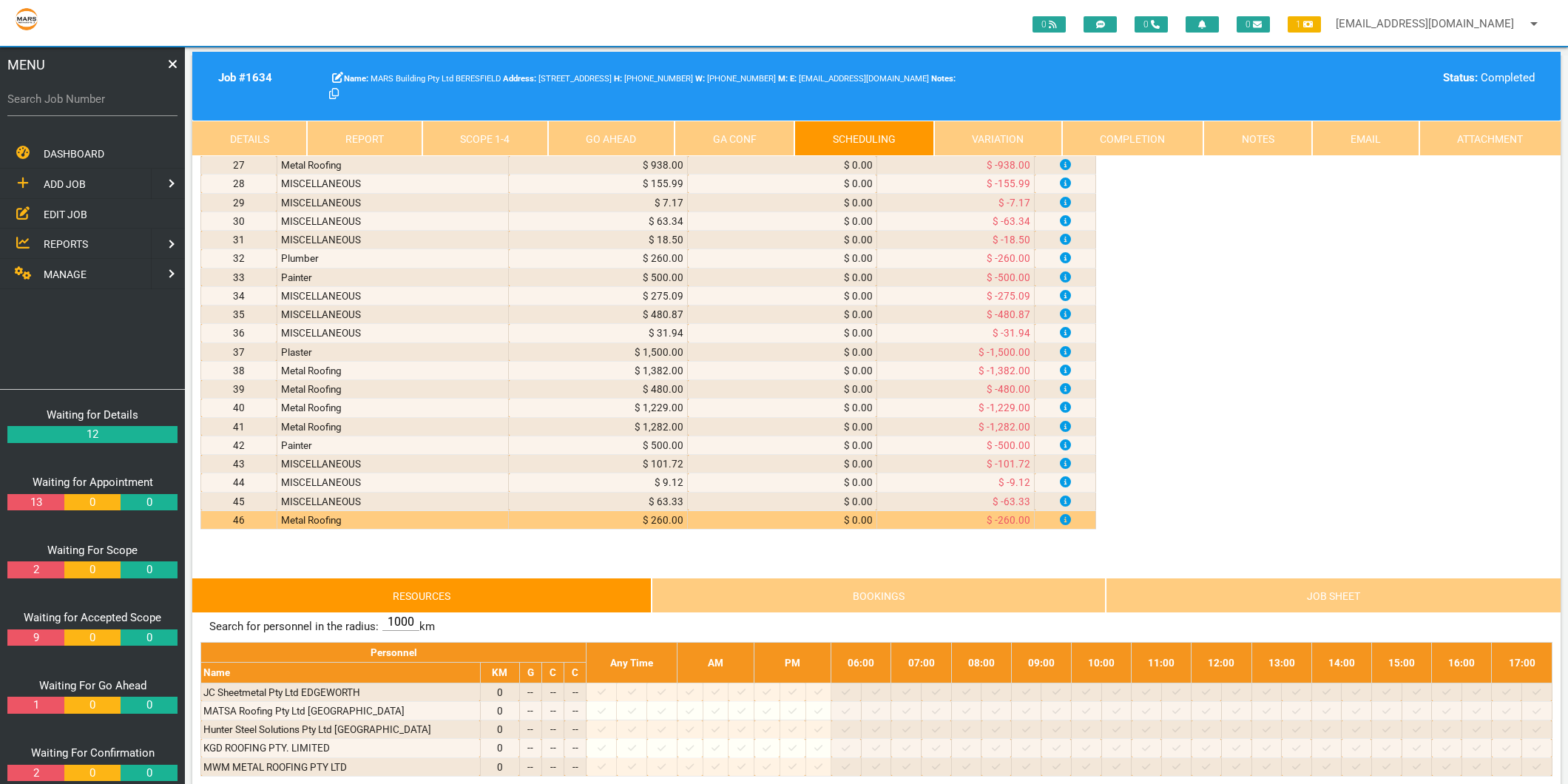
scroll to position [740, 0]
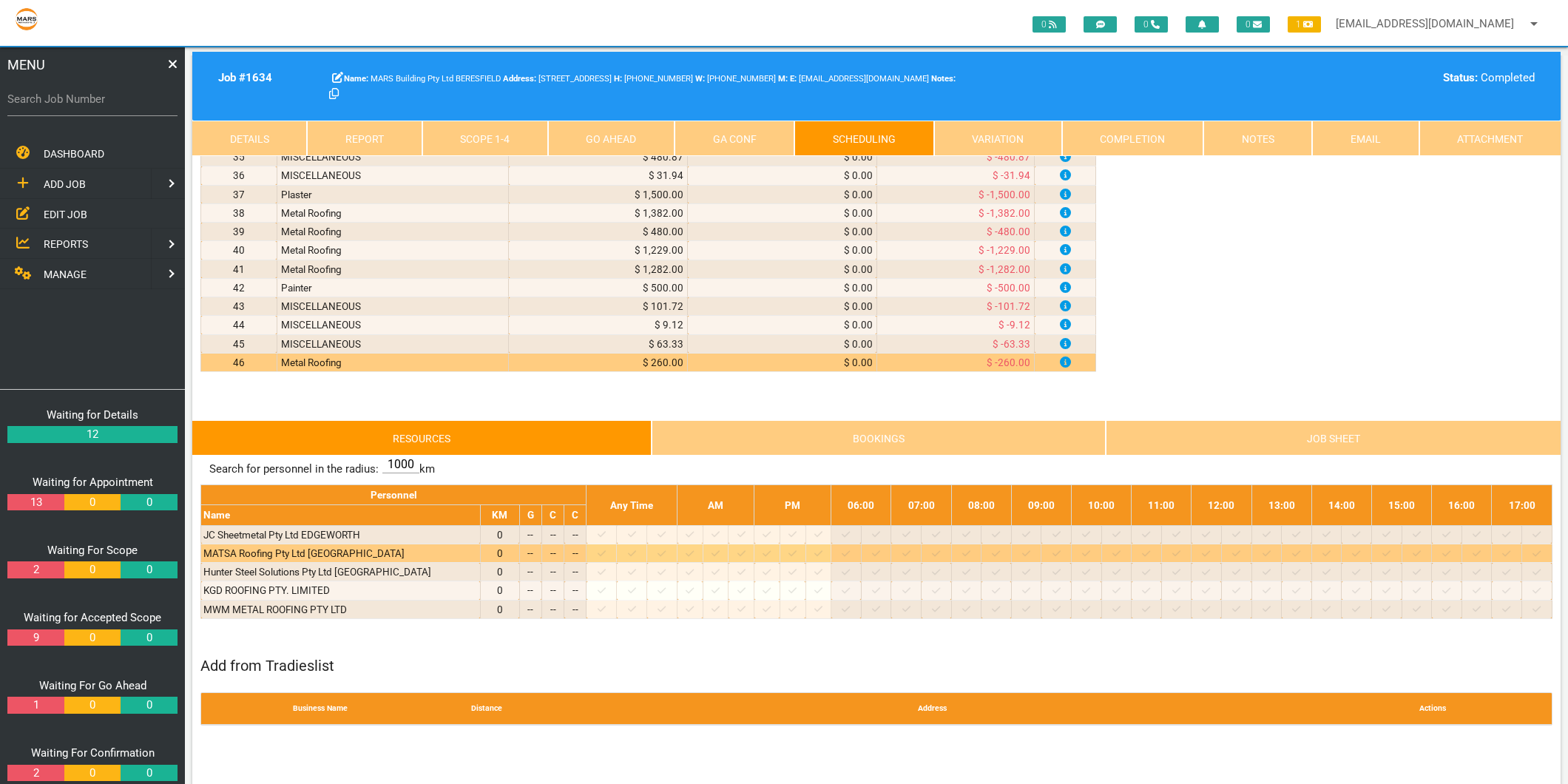
click at [606, 553] on icon at bounding box center [601, 554] width 8 height 10
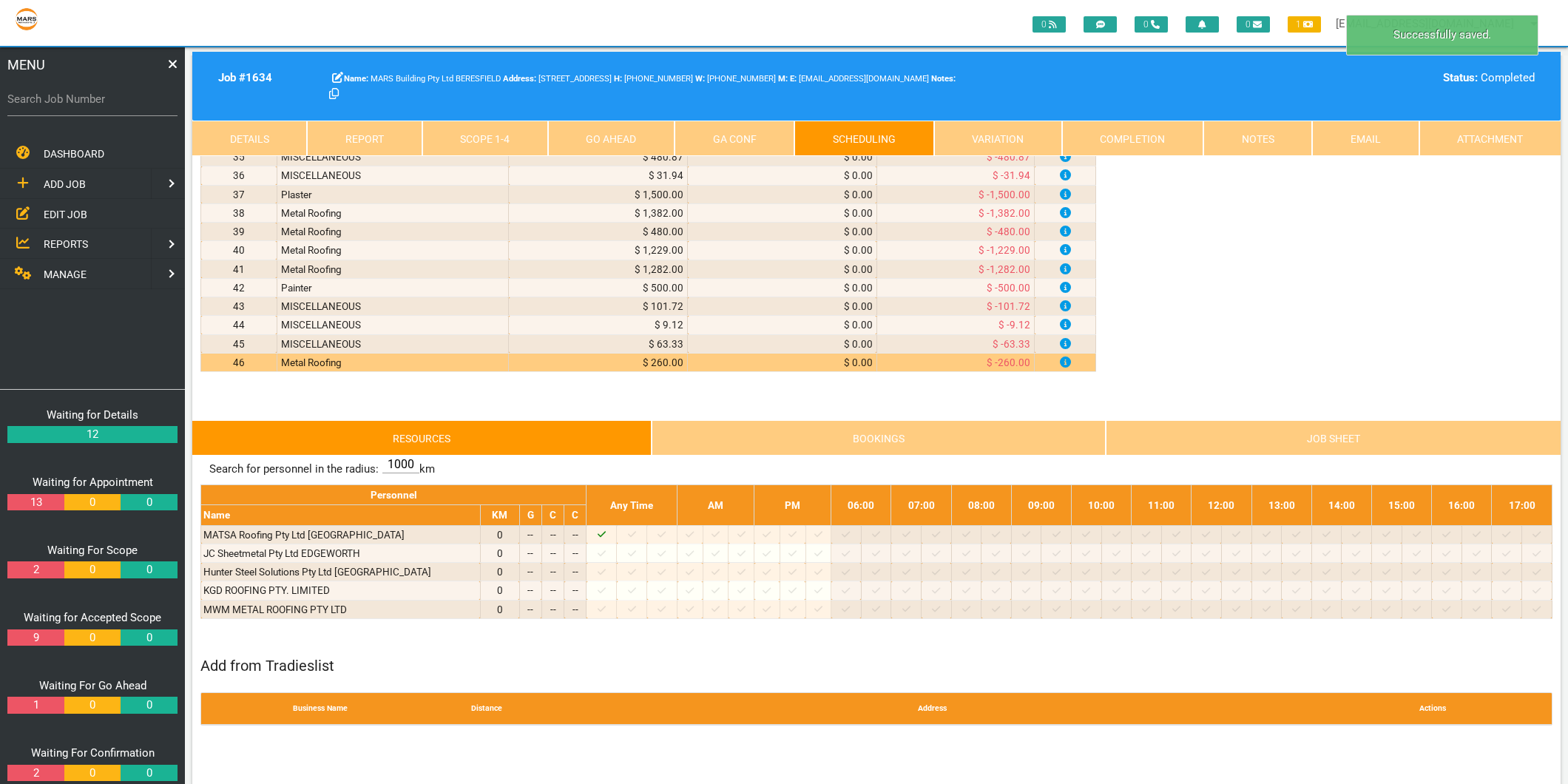
click at [622, 126] on link "Go Ahead" at bounding box center [611, 138] width 126 height 35
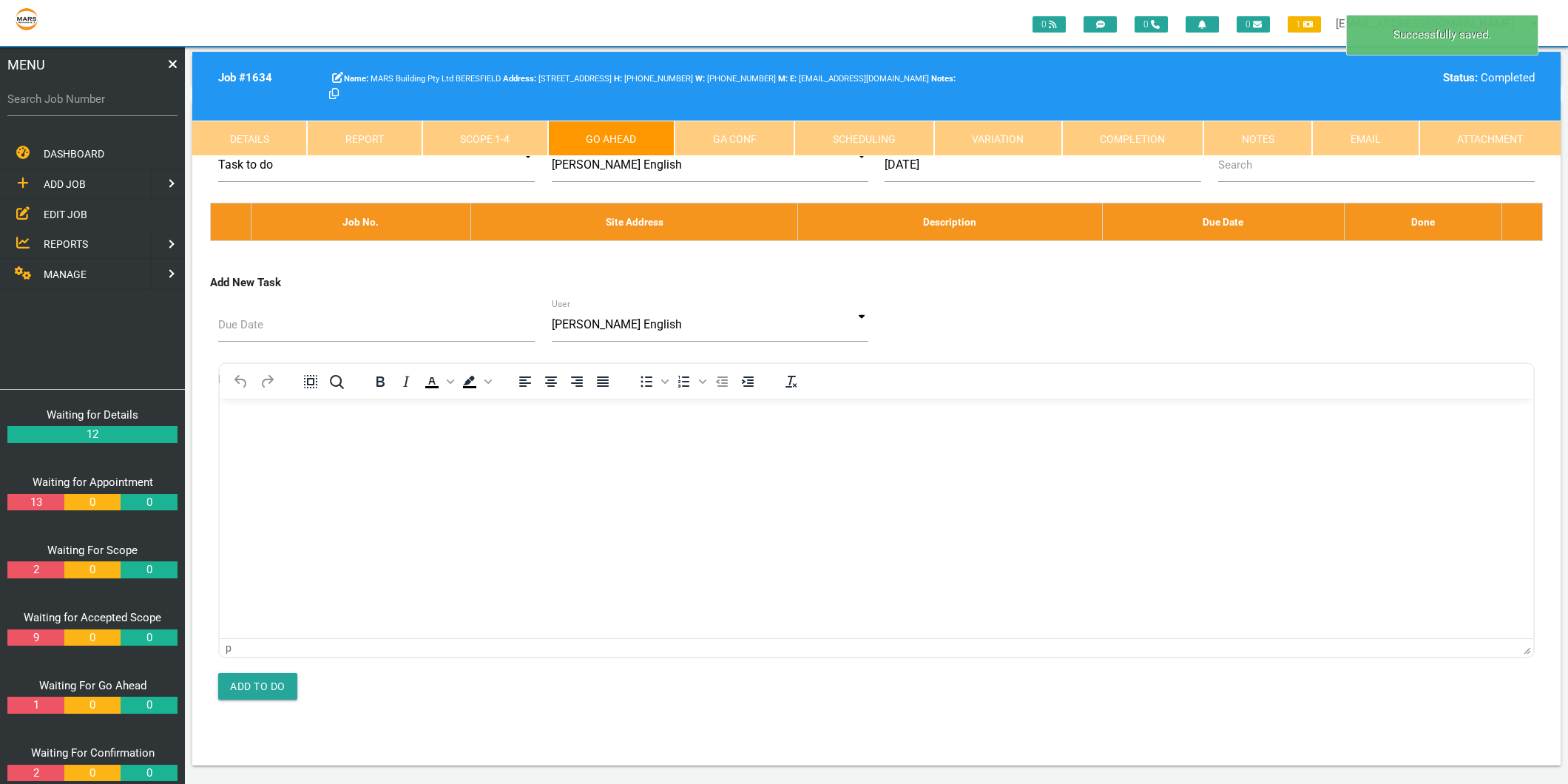
click at [526, 123] on link "Scope 1 - 4" at bounding box center [485, 138] width 126 height 35
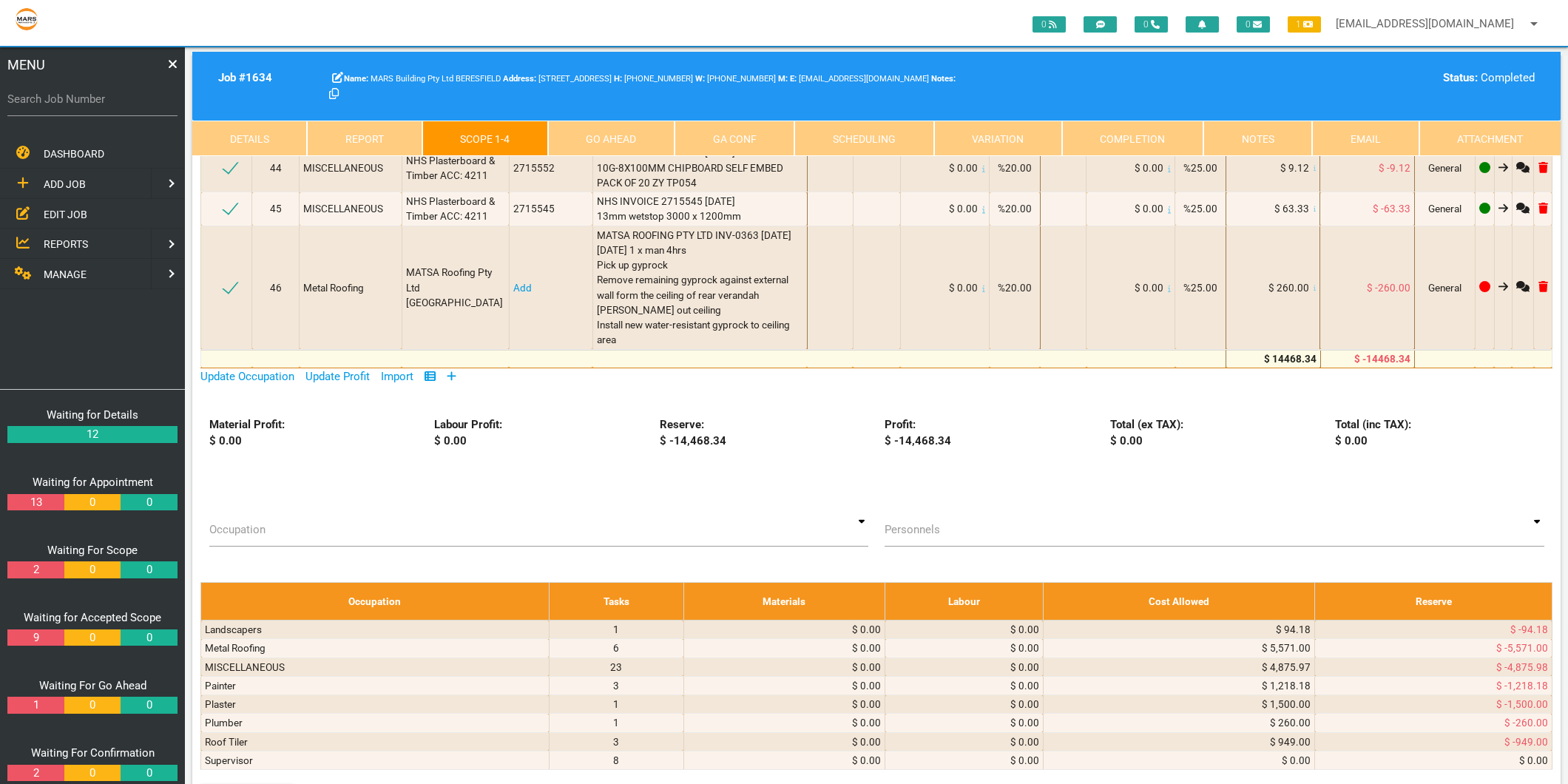
scroll to position [3740, 0]
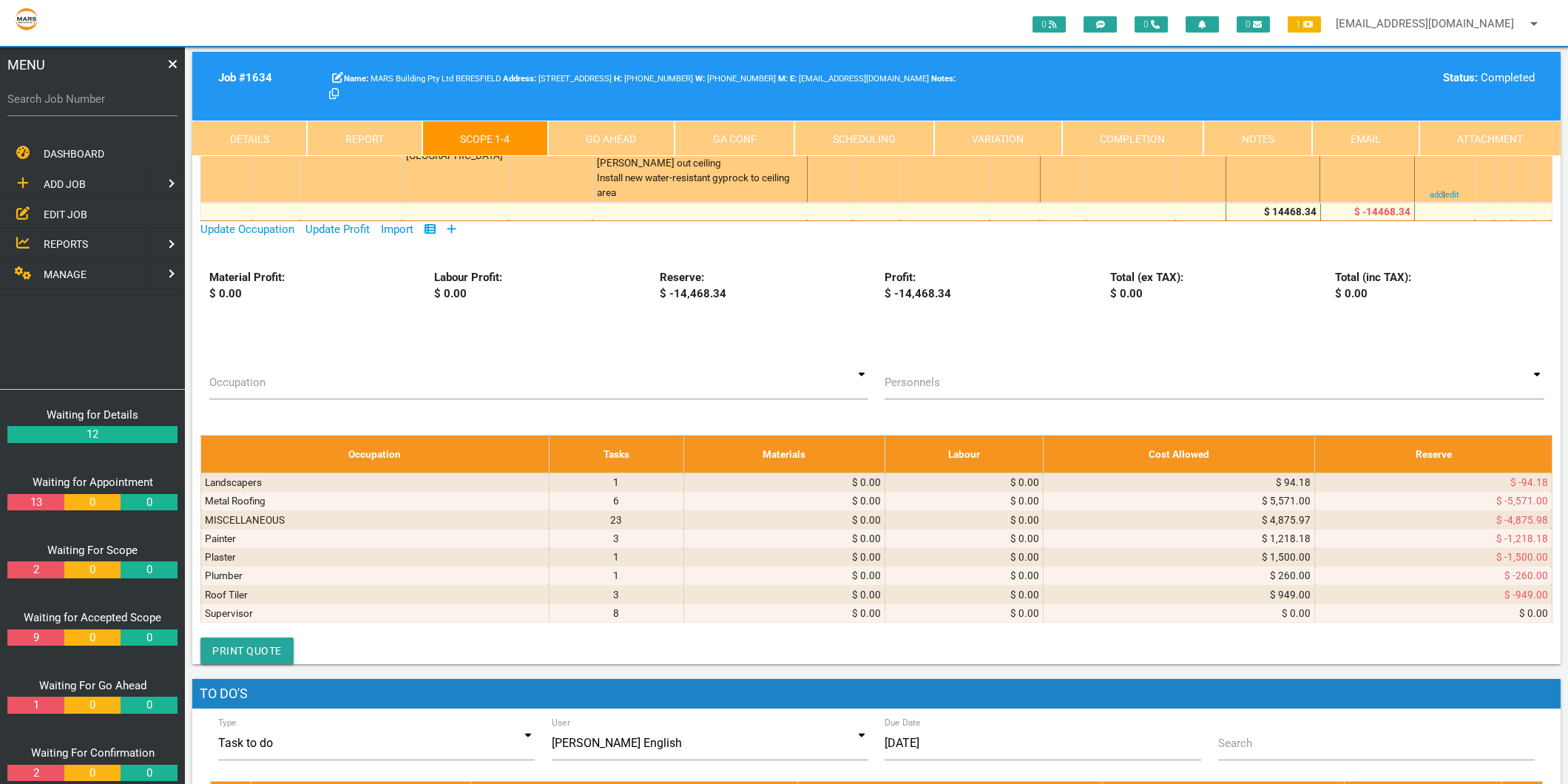
click at [520, 146] on link "Add" at bounding box center [522, 140] width 18 height 12
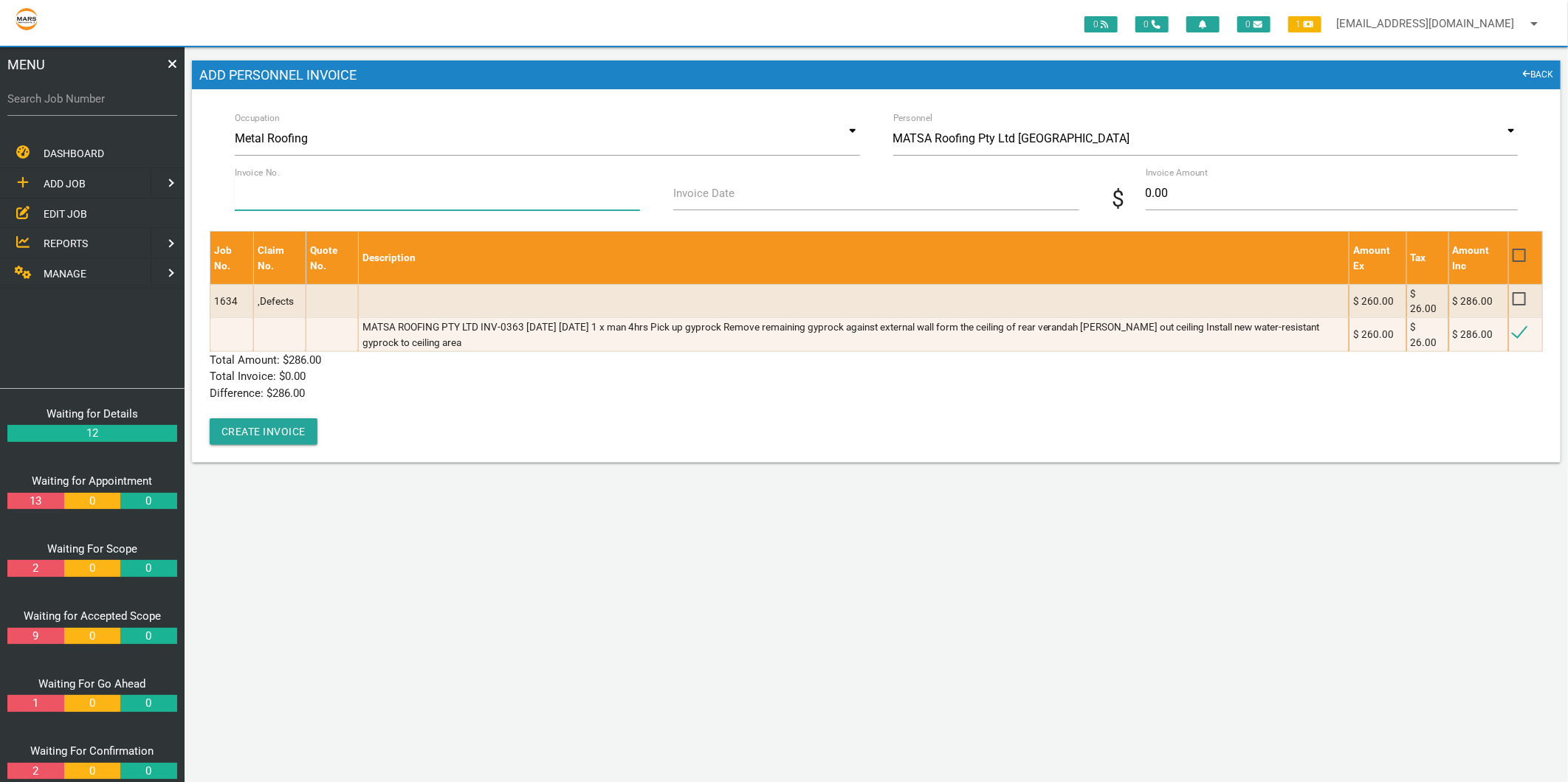
click at [329, 196] on input "Invoice No." at bounding box center [438, 193] width 405 height 34
type input "INV-0363"
click at [705, 203] on input "Invoice Date" at bounding box center [876, 193] width 405 height 34
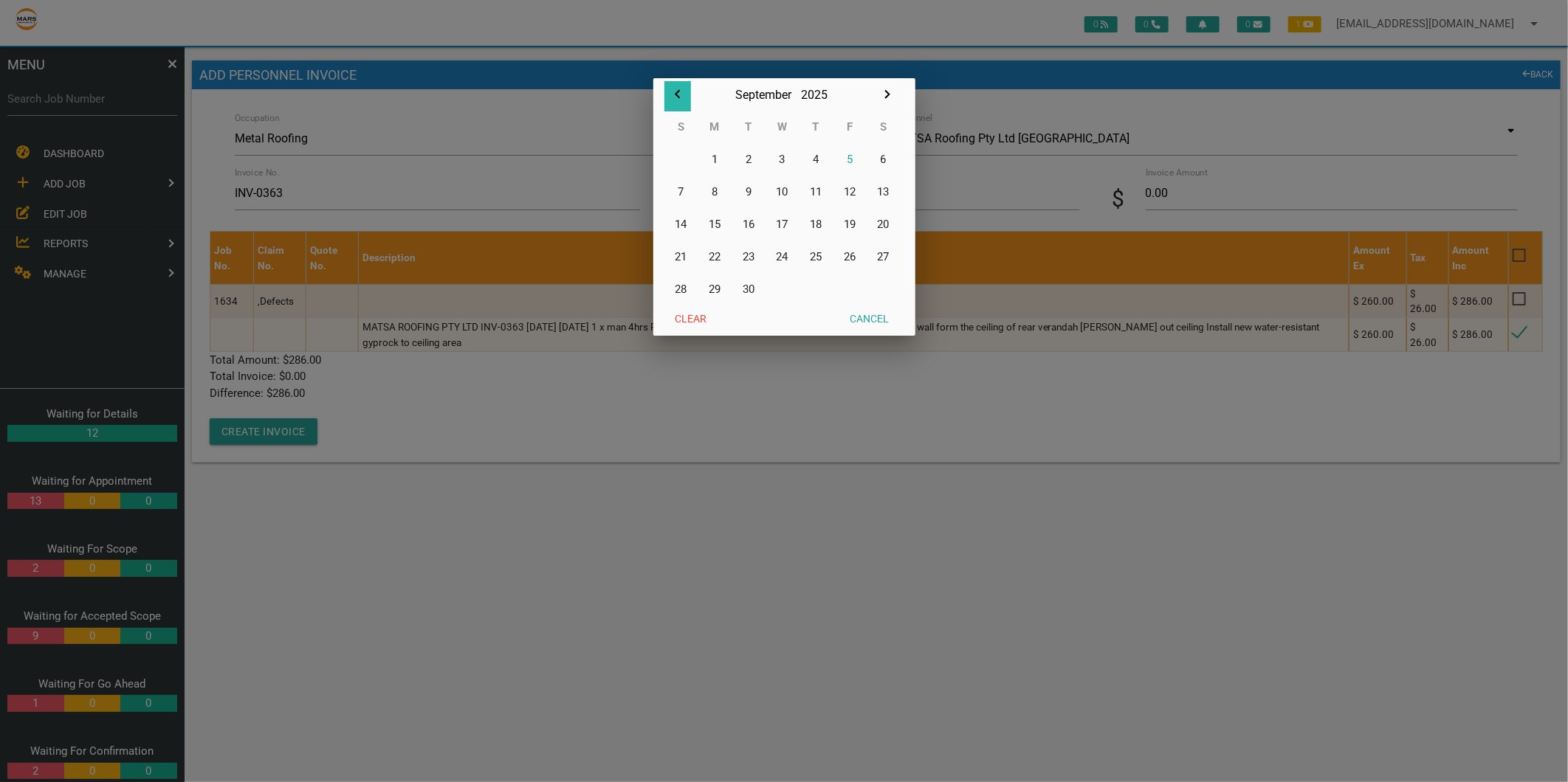
click at [676, 89] on icon "button" at bounding box center [677, 94] width 18 height 18
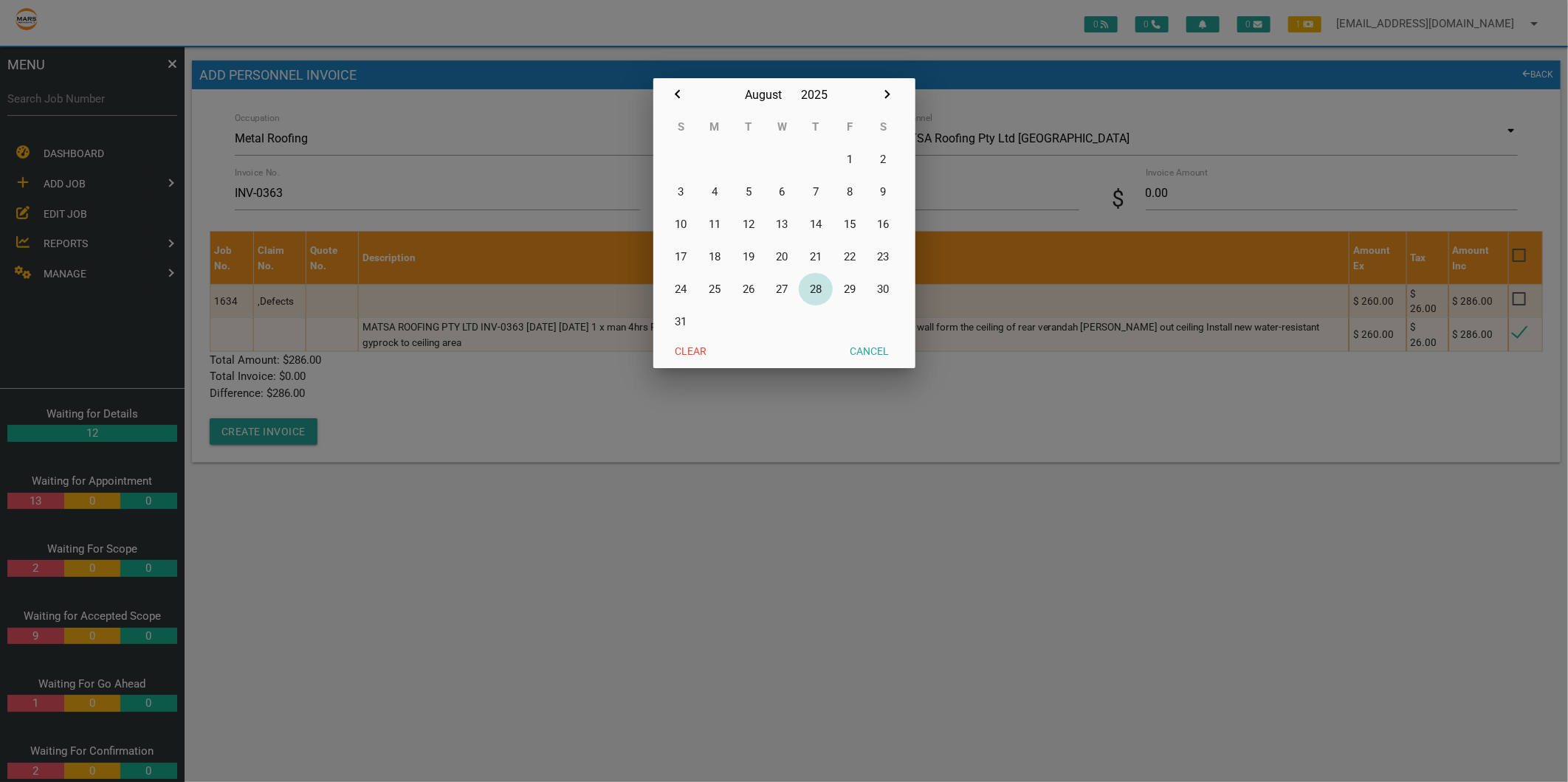
click at [817, 288] on button "28" at bounding box center [816, 289] width 34 height 33
type input "[DATE]"
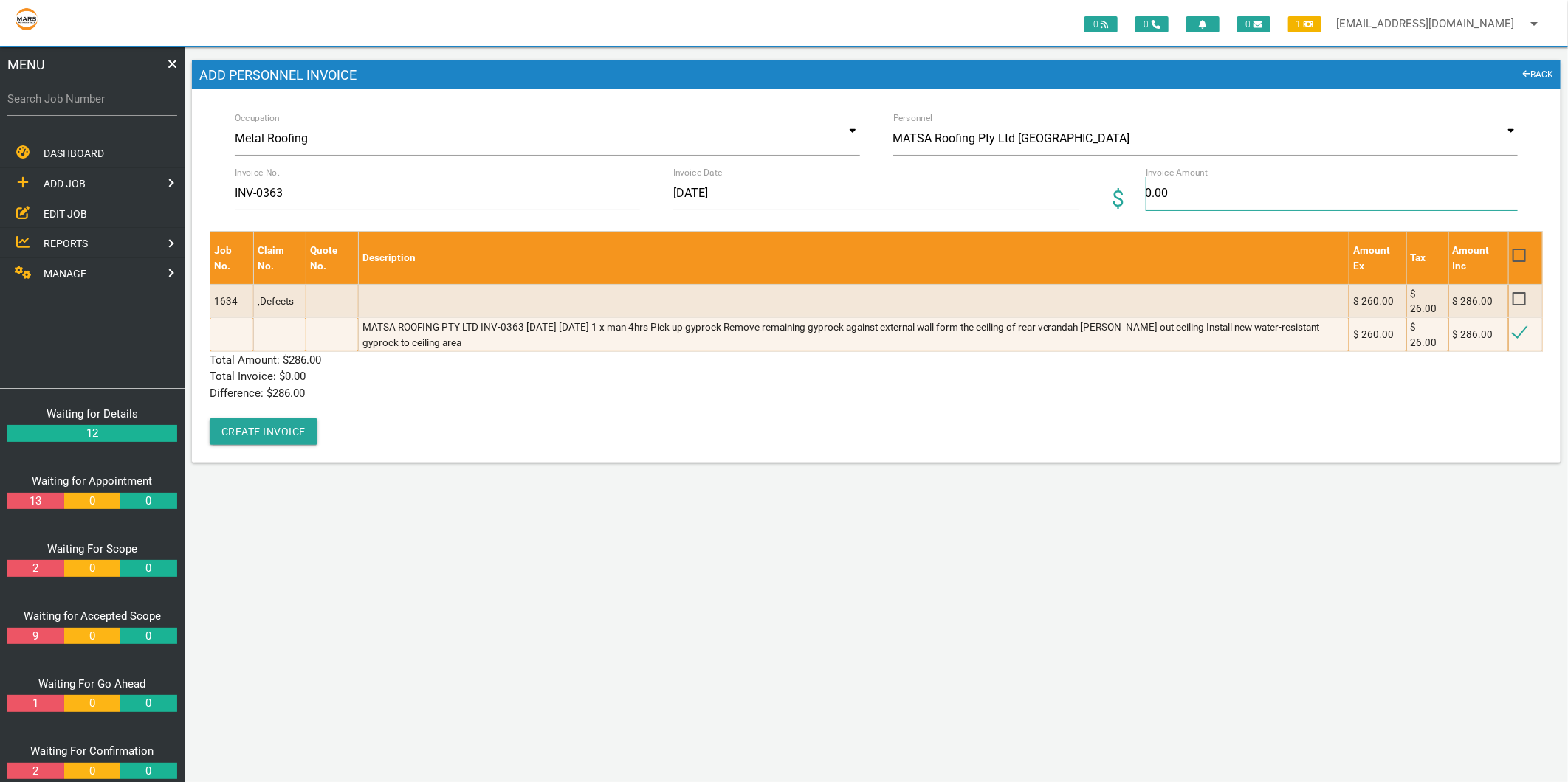
click at [1163, 203] on input "0.00" at bounding box center [1332, 193] width 372 height 34
type input "286"
click at [510, 426] on div "Job No. Claim No. Quote No. Description Amount Ex Tax Amount Inc 1634 ,Defects …" at bounding box center [876, 338] width 1334 height 214
click at [271, 432] on button "Create Invoice" at bounding box center [263, 432] width 108 height 27
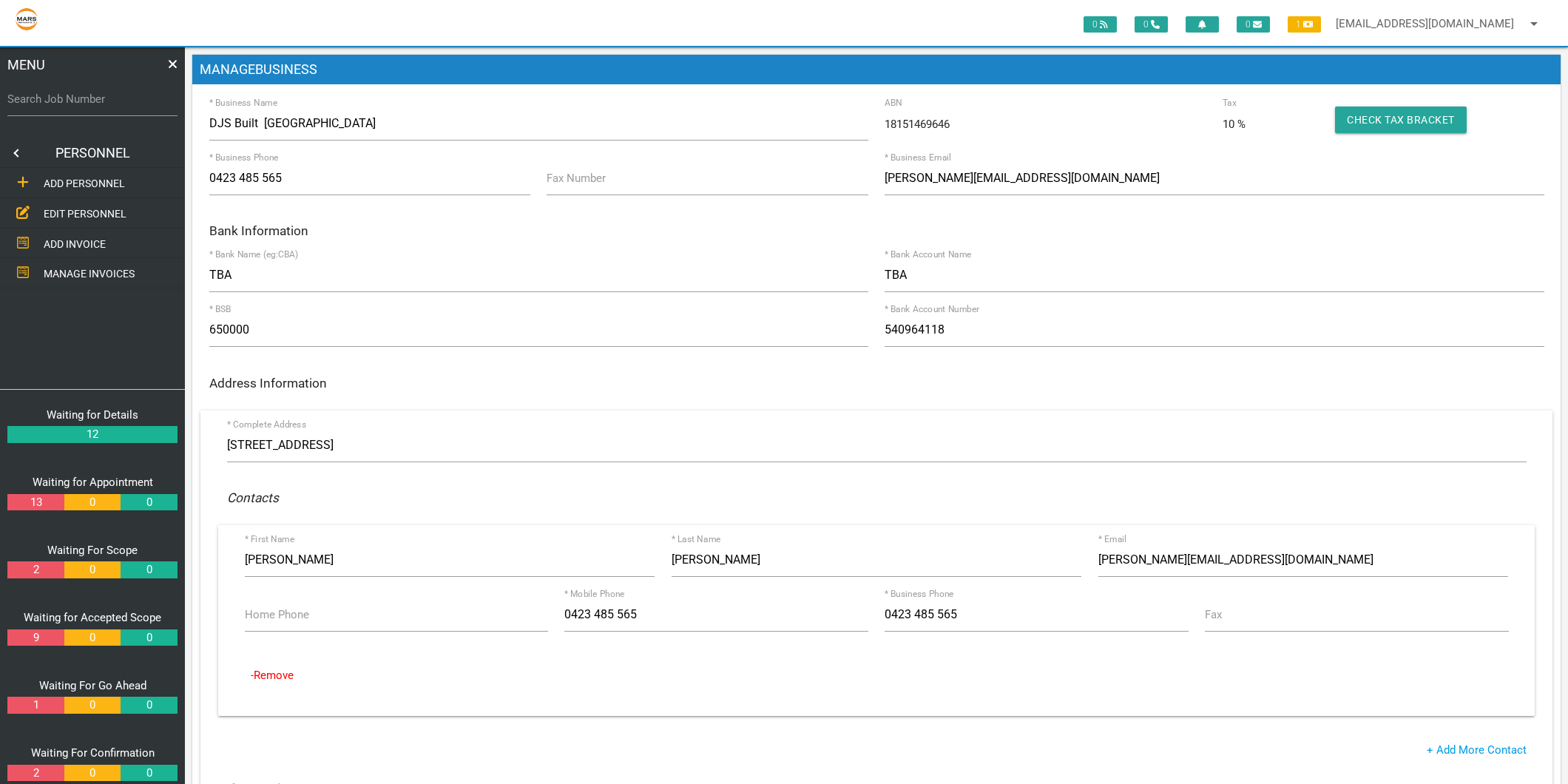
scroll to position [328, 0]
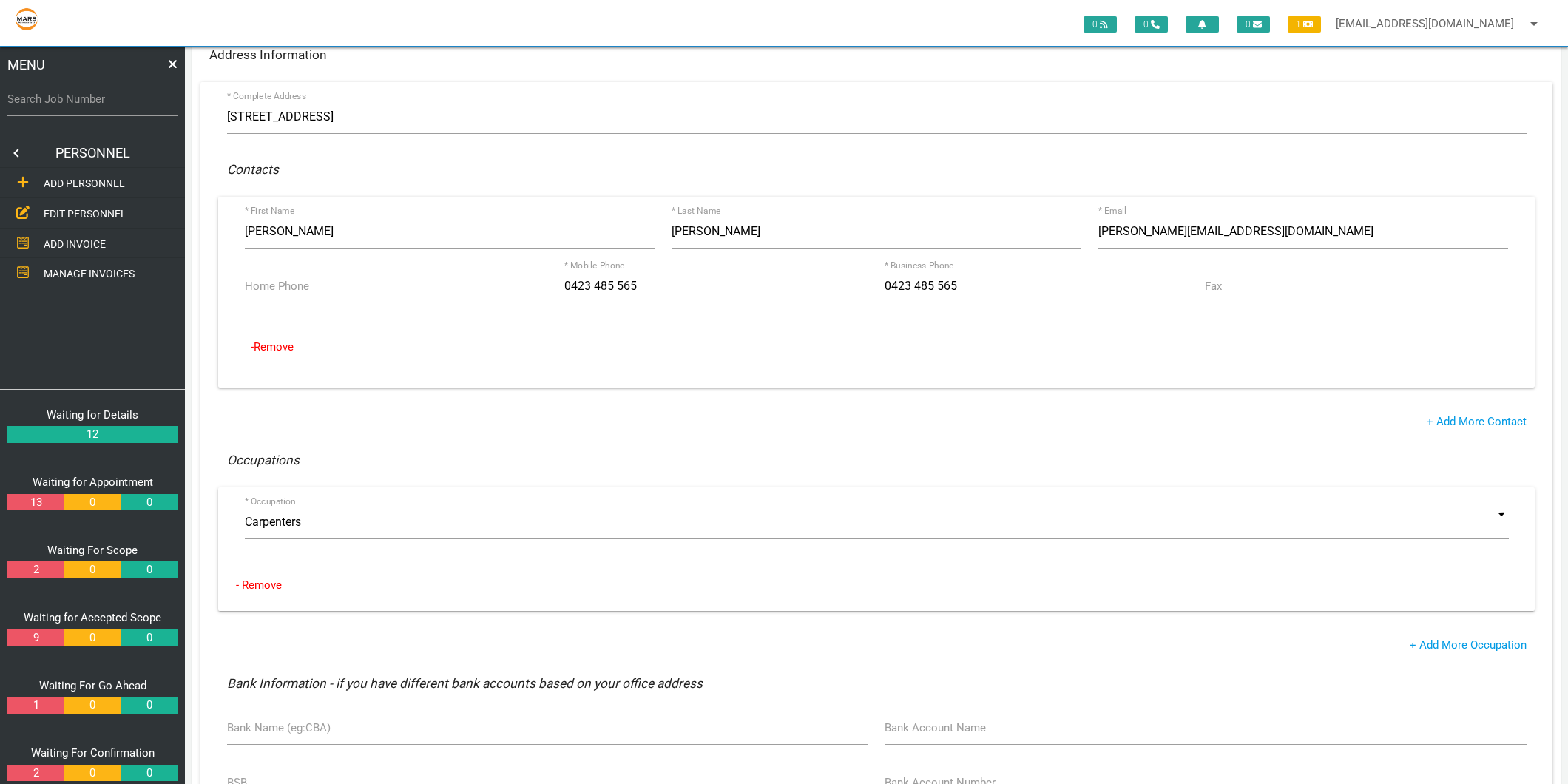
click at [72, 208] on span "EDIT PERSONNEL" at bounding box center [84, 214] width 83 height 12
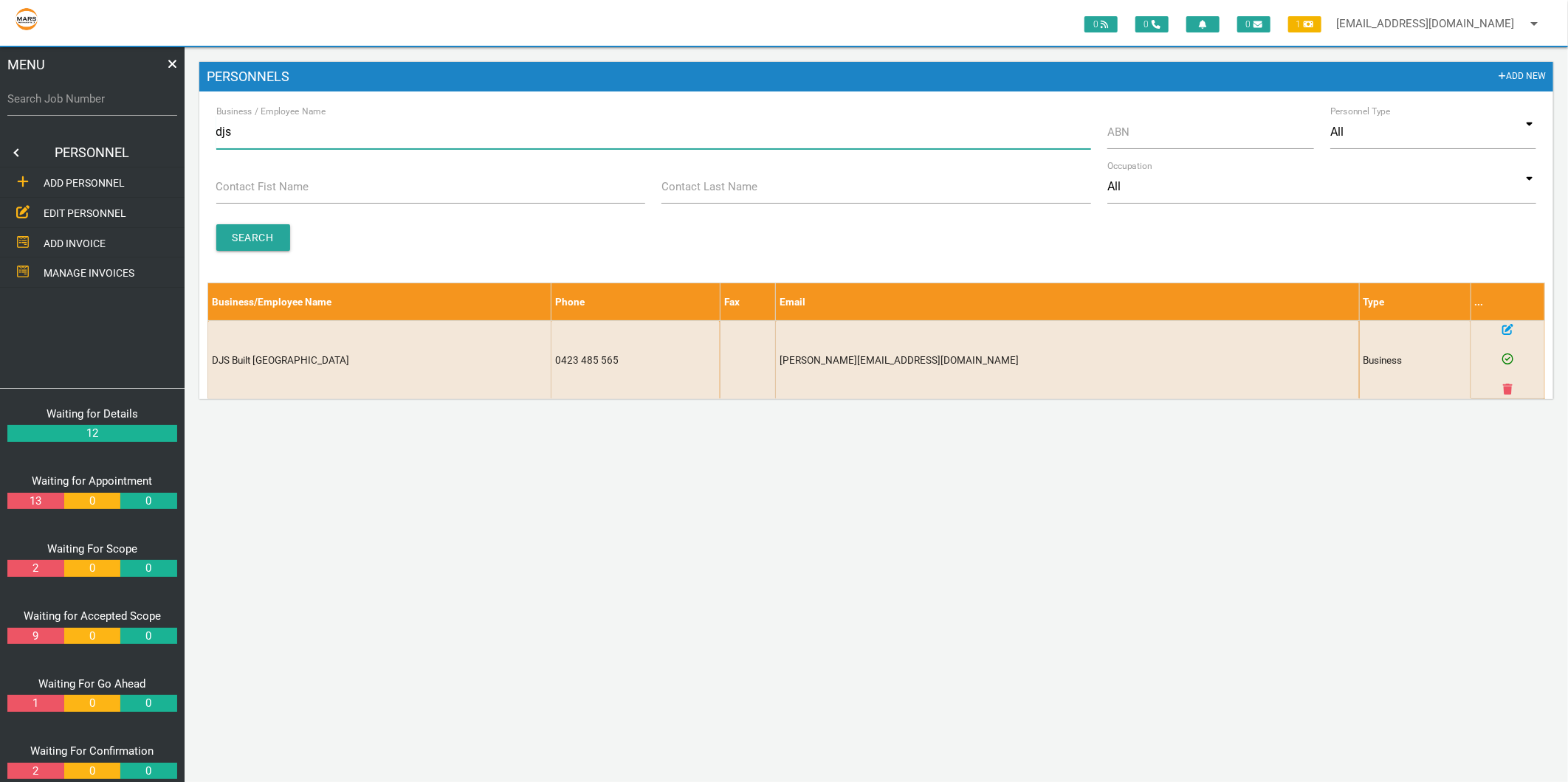
click at [229, 137] on input "djs" at bounding box center [653, 132] width 875 height 34
type input "aquapro"
click at [249, 238] on input "Search" at bounding box center [253, 238] width 74 height 27
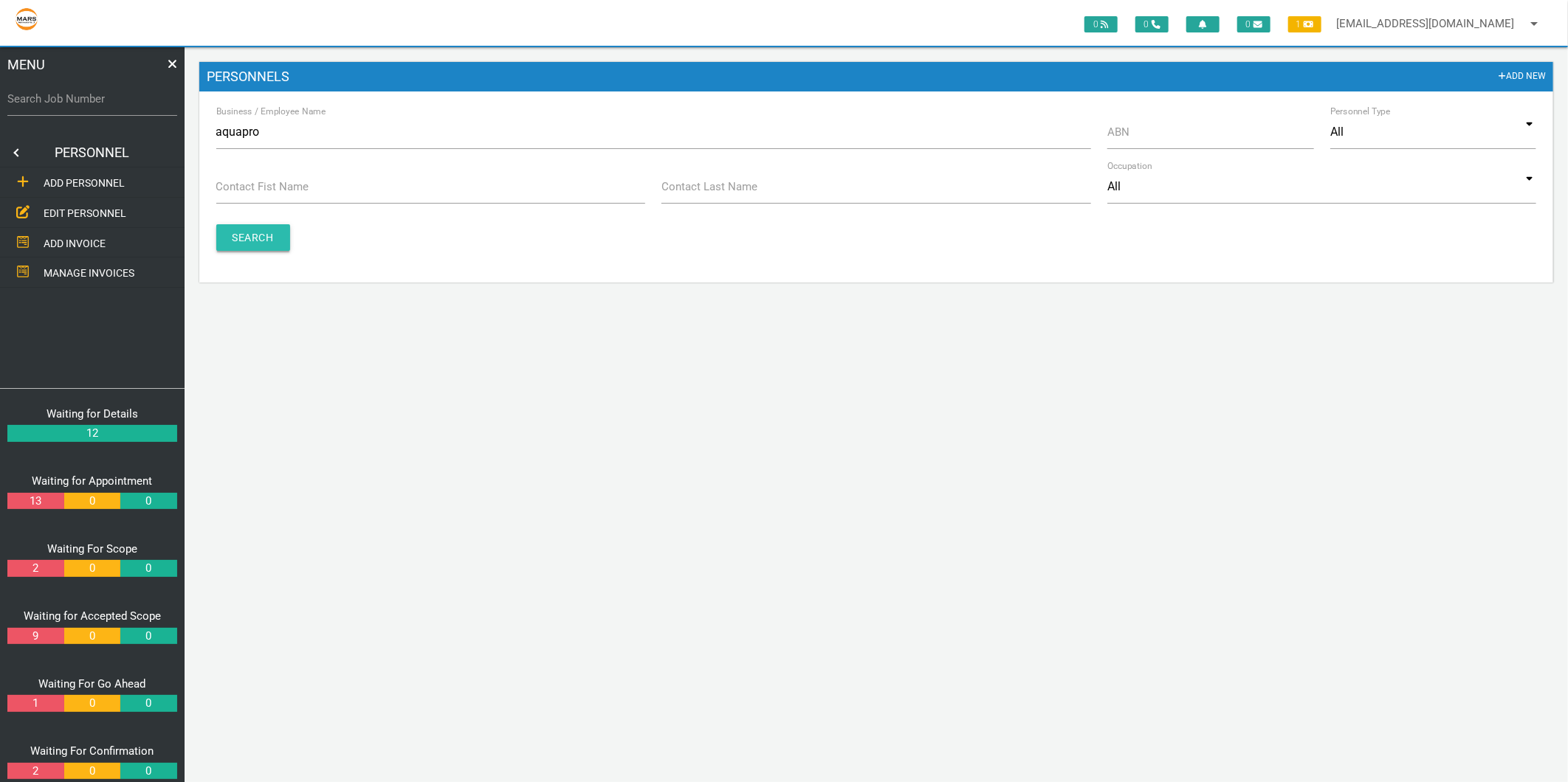
click at [249, 238] on input "Search" at bounding box center [253, 238] width 74 height 27
drag, startPoint x: 238, startPoint y: 132, endPoint x: 298, endPoint y: 133, distance: 60.0
click at [242, 132] on input "aquapro" at bounding box center [653, 132] width 875 height 34
type input "aqua pro"
click at [245, 234] on input "Search" at bounding box center [253, 238] width 74 height 27
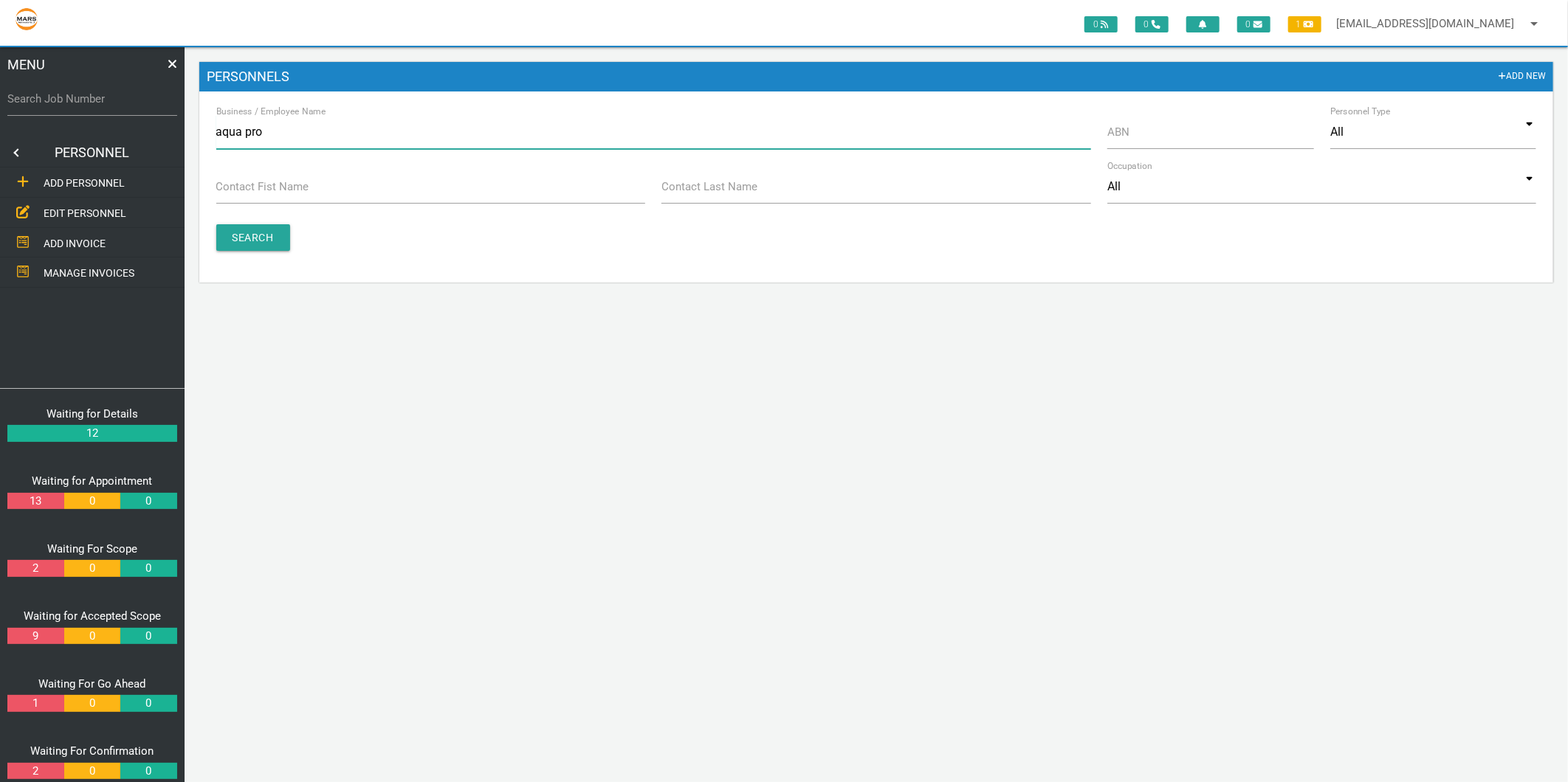
drag, startPoint x: 283, startPoint y: 126, endPoint x: 163, endPoint y: 128, distance: 120.0
click at [184, 128] on div "0 0 0 1 maintenance@marsbuilding.com.au arrow_drop_down Account Preferences Log…" at bounding box center [876, 415] width 1384 height 735
type input "aqua"
click at [246, 230] on input "Search" at bounding box center [253, 238] width 74 height 27
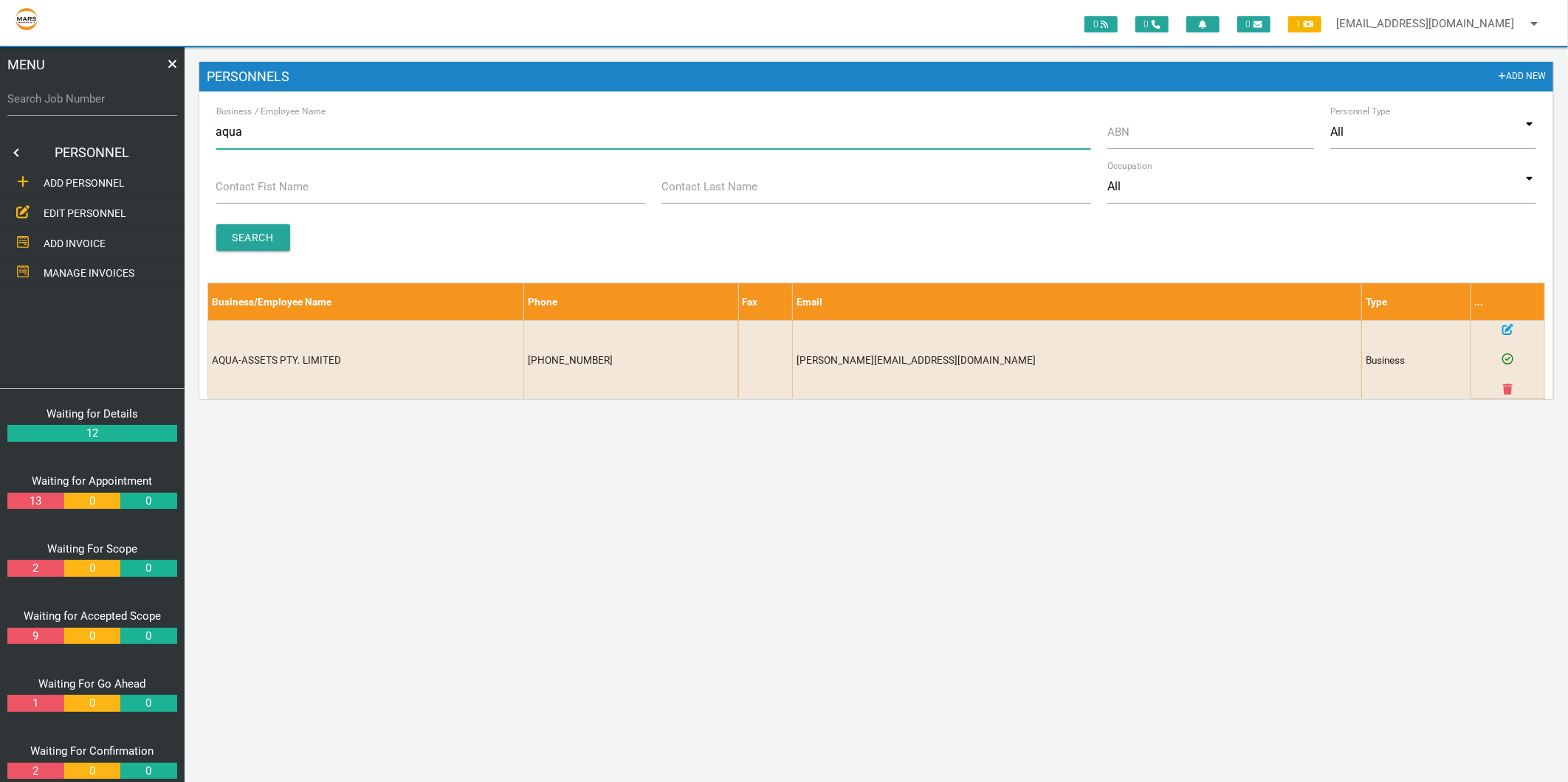
click at [311, 136] on input "aqua" at bounding box center [653, 132] width 875 height 34
click at [1179, 128] on input "ABN" at bounding box center [1210, 132] width 206 height 34
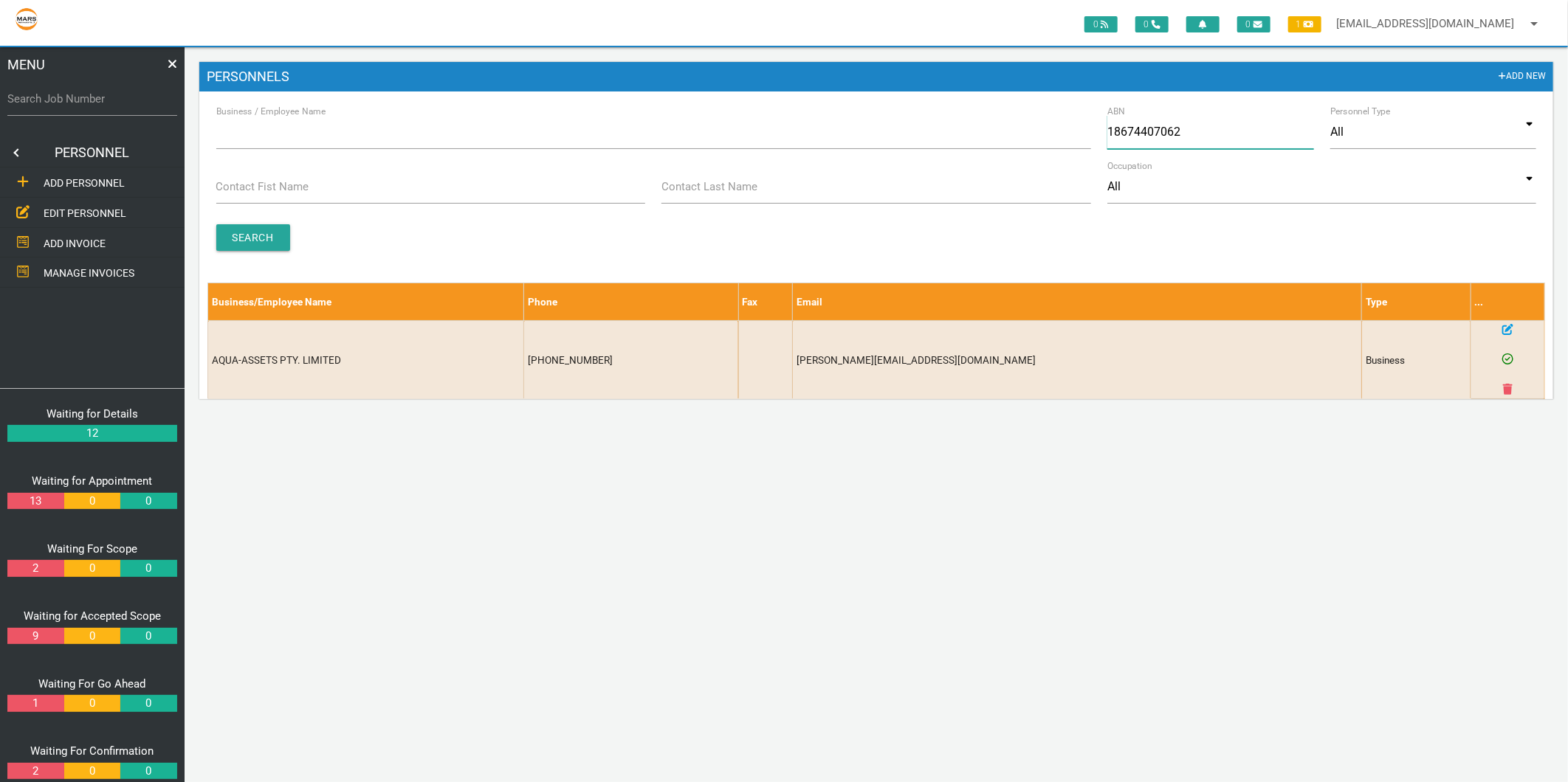
type input "18674407062"
click at [259, 224] on input "Search" at bounding box center [253, 238] width 74 height 27
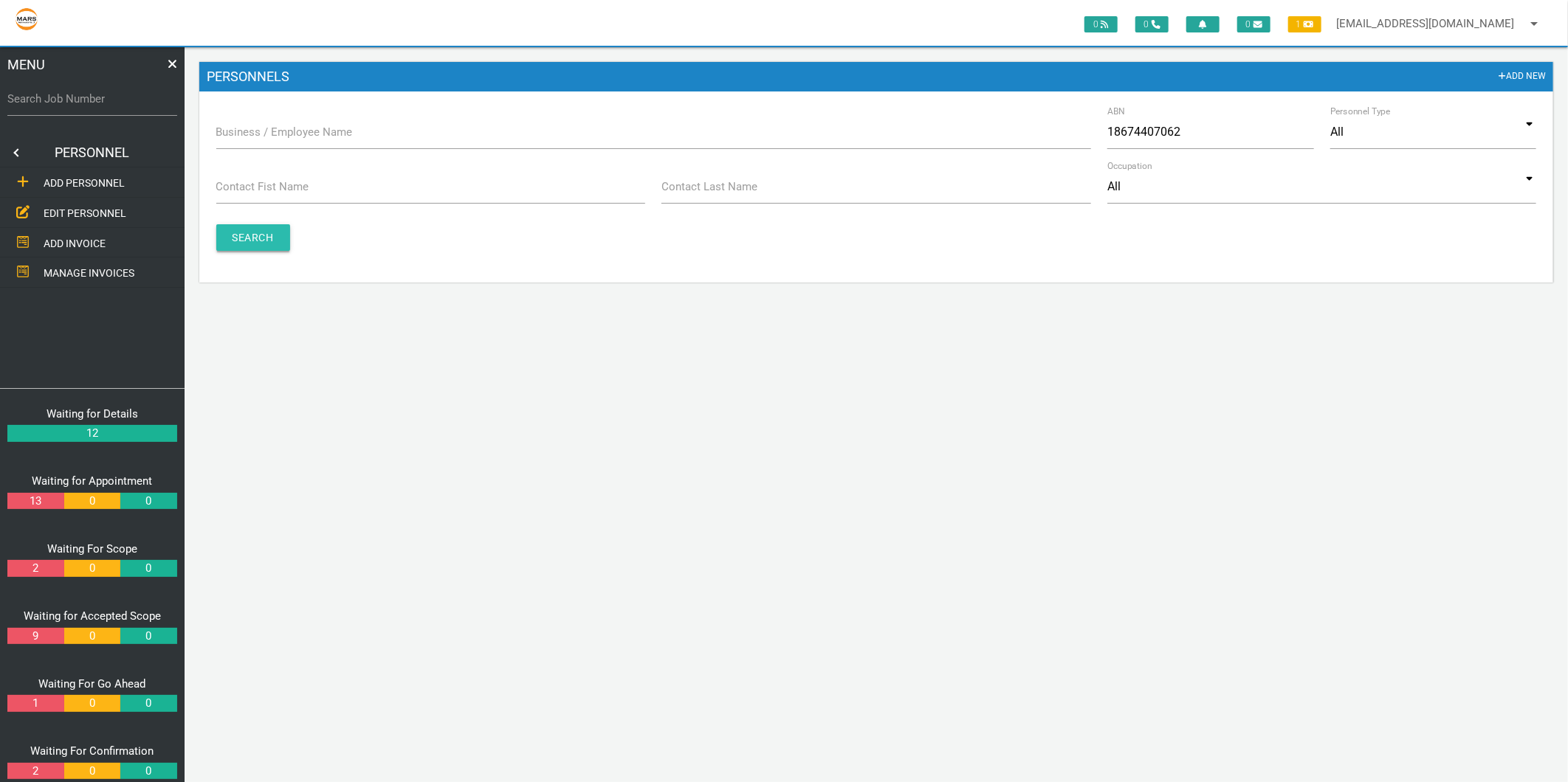
click at [259, 230] on input "Search" at bounding box center [253, 238] width 74 height 27
drag, startPoint x: 1133, startPoint y: 133, endPoint x: 1152, endPoint y: 132, distance: 19.0
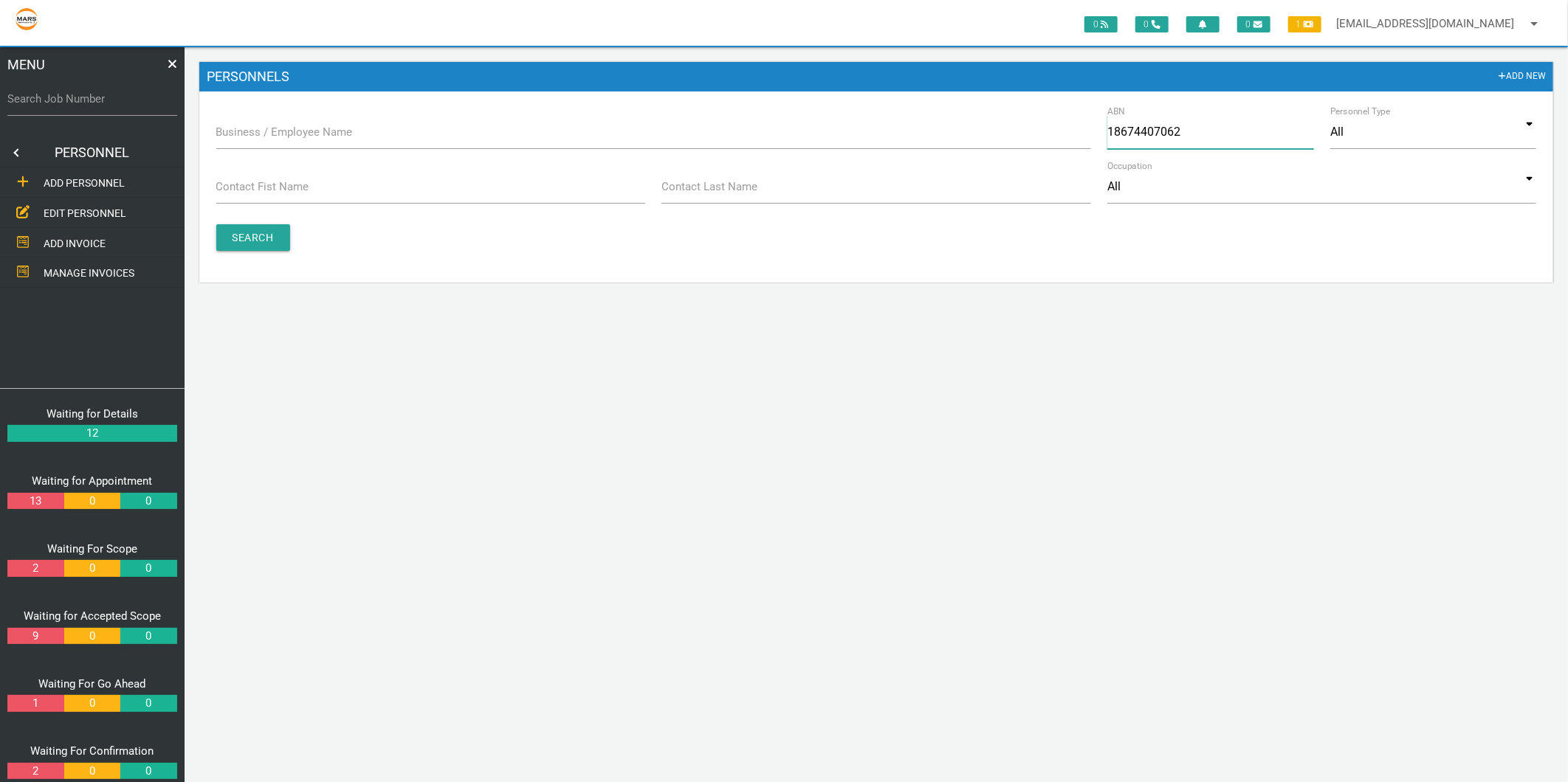
click at [1152, 132] on input "18674407062" at bounding box center [1210, 132] width 206 height 34
click at [274, 241] on input "Search" at bounding box center [253, 238] width 74 height 27
